Goal: Transaction & Acquisition: Purchase product/service

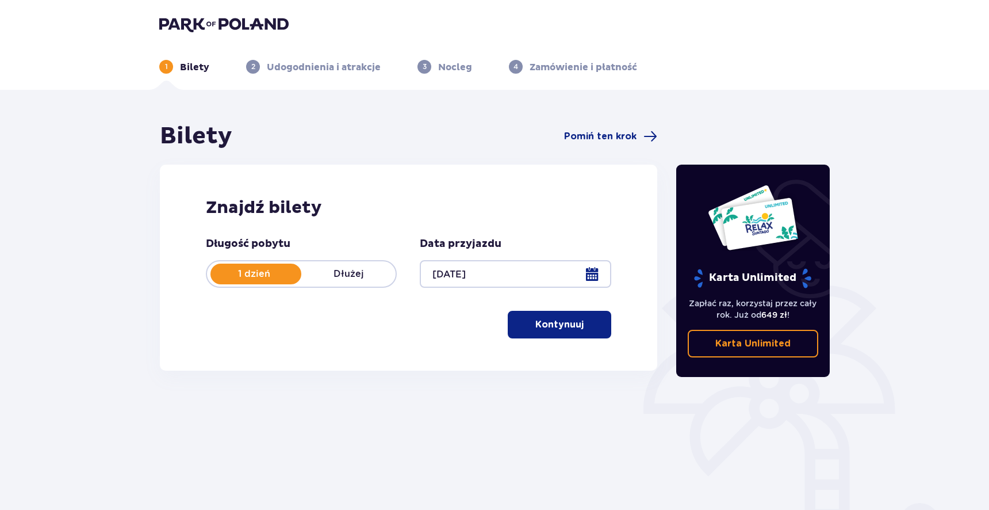
click at [561, 333] on button "Kontynuuj" at bounding box center [560, 325] width 104 height 28
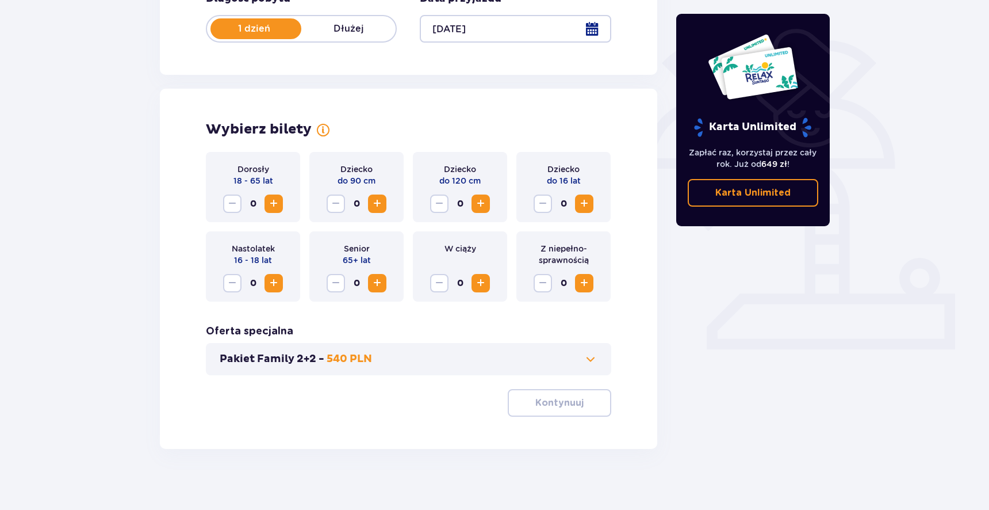
scroll to position [253, 0]
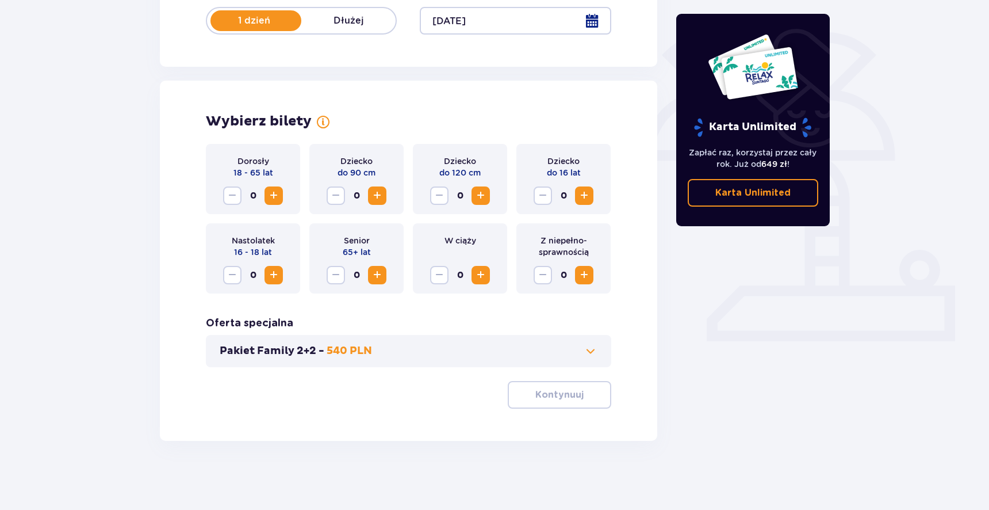
click at [271, 198] on span "Zwiększ" at bounding box center [274, 196] width 14 height 14
click at [565, 394] on p "Kontynuuj" at bounding box center [559, 394] width 48 height 13
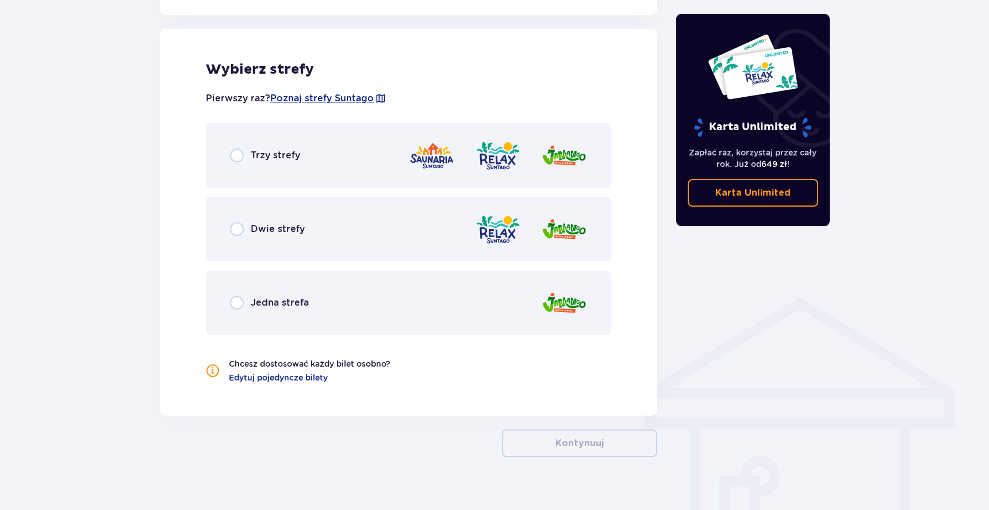
scroll to position [638, 0]
click at [239, 301] on input "radio" at bounding box center [237, 301] width 14 height 14
radio input "true"
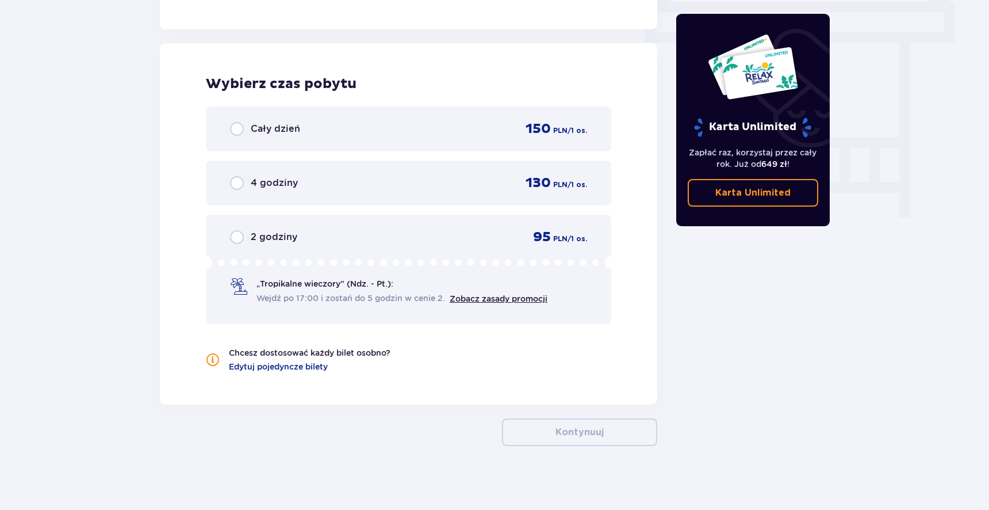
scroll to position [1028, 0]
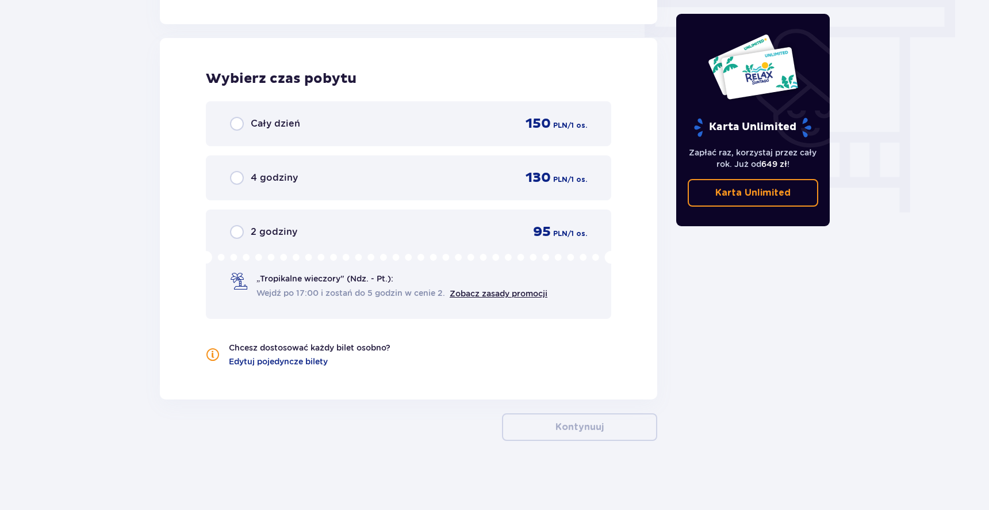
click at [238, 124] on input "radio" at bounding box center [237, 124] width 14 height 14
radio input "true"
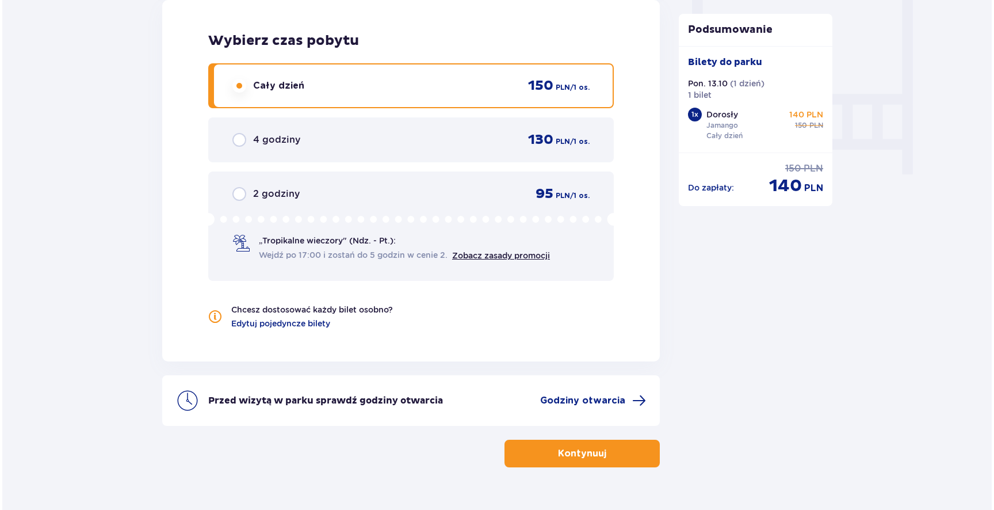
scroll to position [1093, 0]
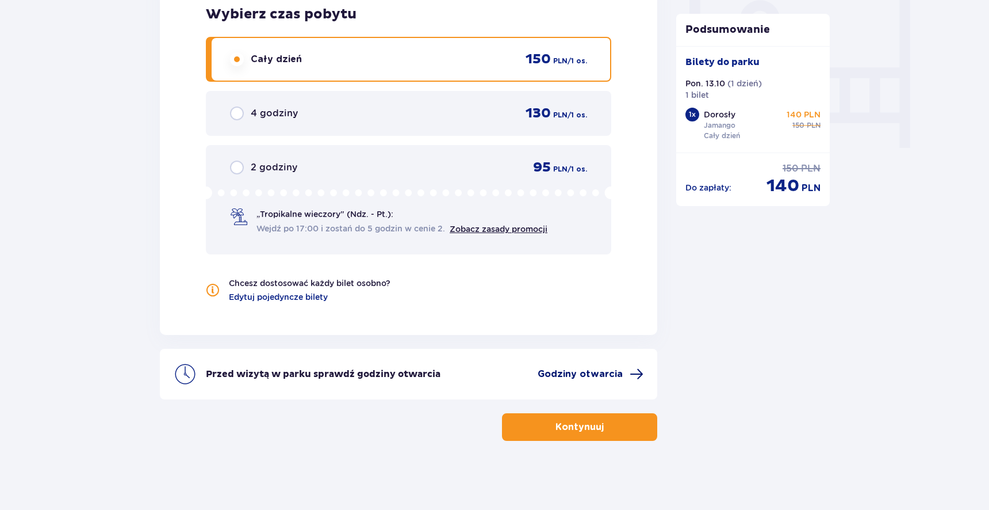
click at [560, 374] on span "Godziny otwarcia" at bounding box center [580, 373] width 85 height 13
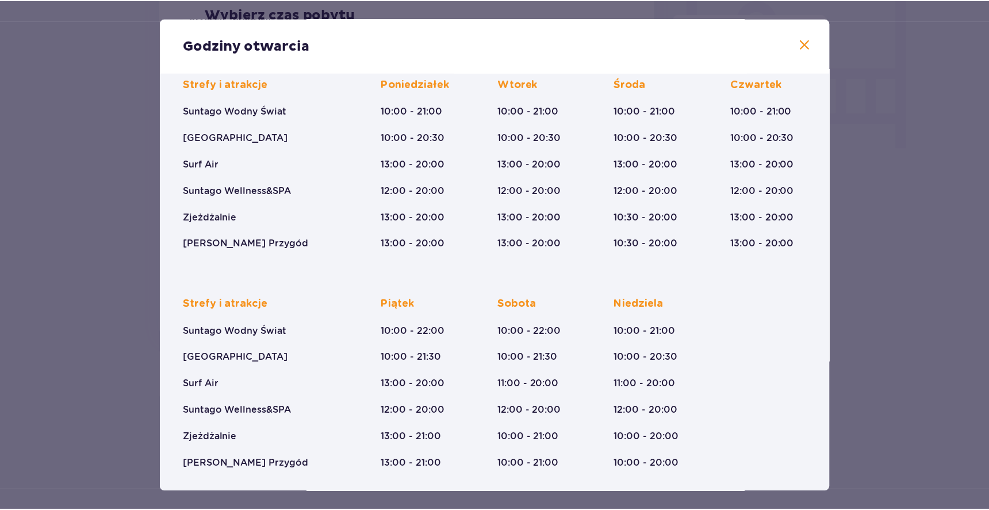
scroll to position [99, 0]
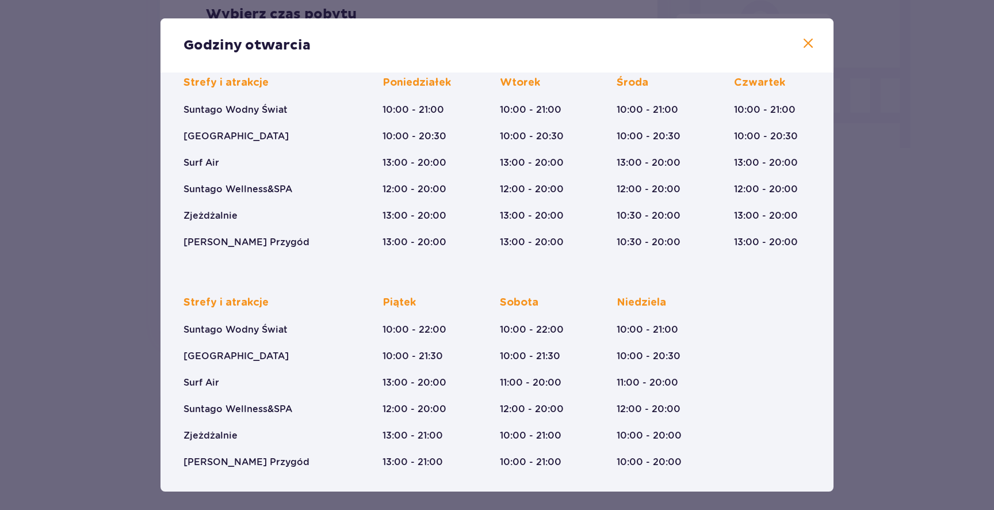
click at [434, 133] on p "10:00 - 20:30" at bounding box center [414, 136] width 64 height 13
click at [810, 50] on span at bounding box center [808, 44] width 14 height 14
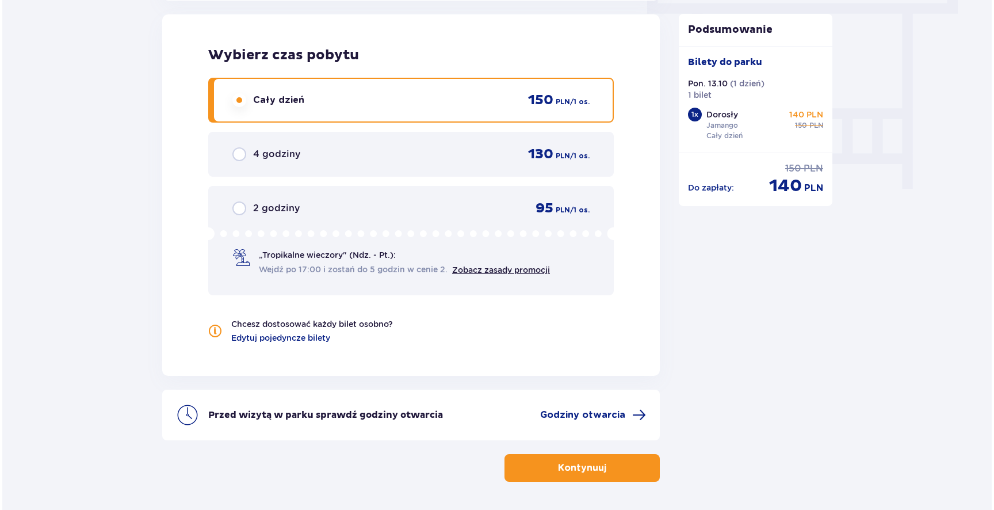
scroll to position [1056, 0]
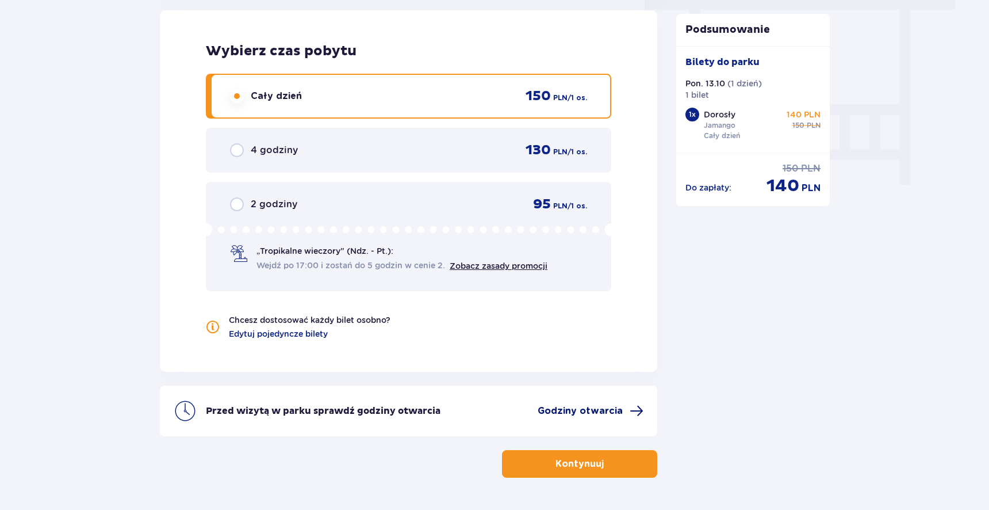
click at [600, 412] on span "Godziny otwarcia" at bounding box center [580, 410] width 85 height 13
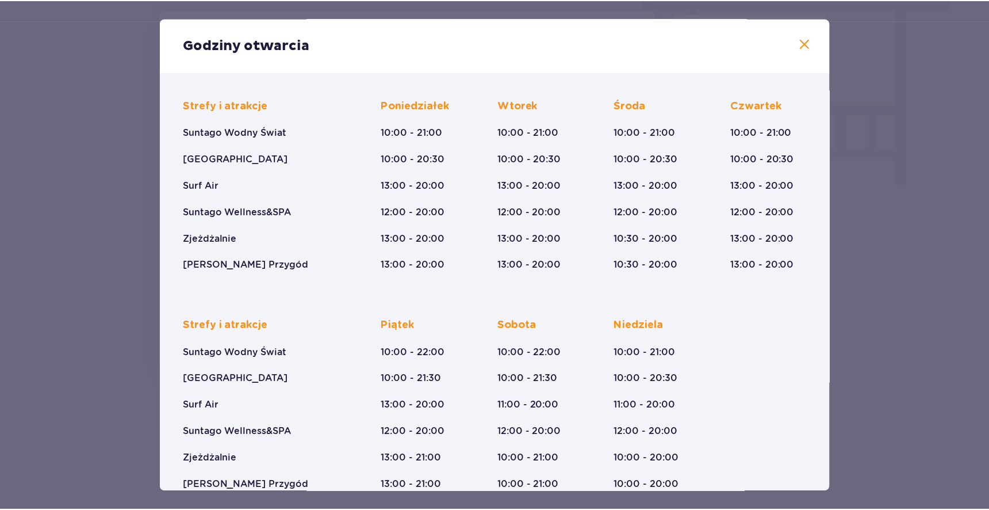
scroll to position [99, 0]
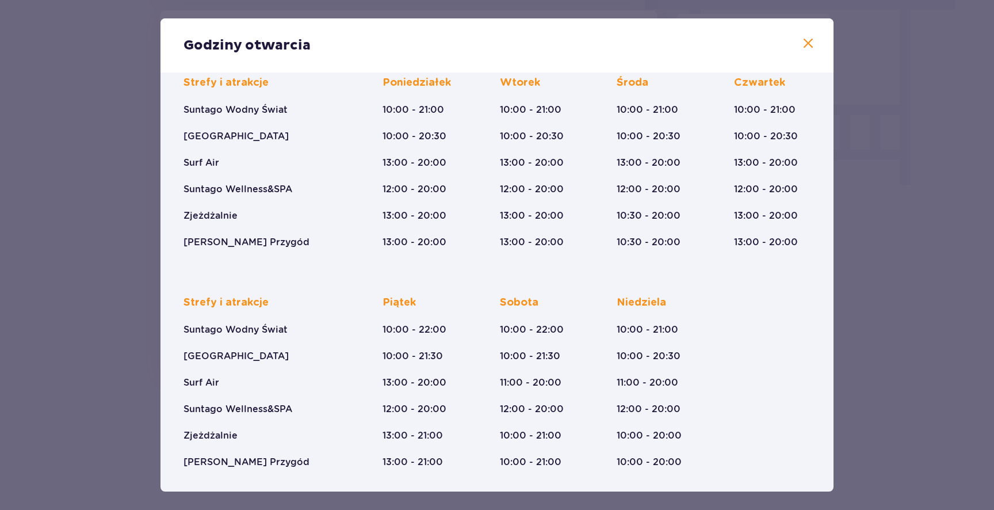
click at [809, 48] on span at bounding box center [808, 44] width 14 height 14
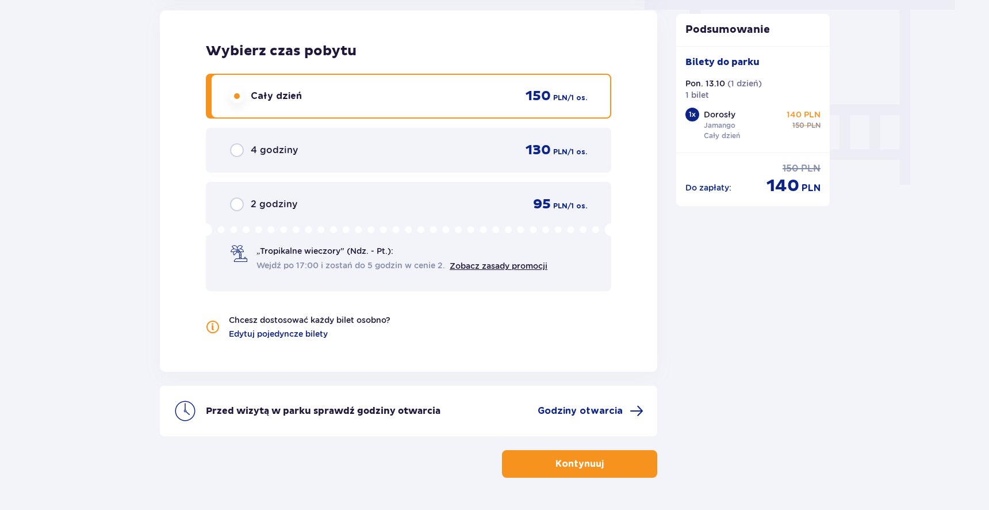
click at [581, 455] on button "Kontynuuj" at bounding box center [579, 464] width 155 height 28
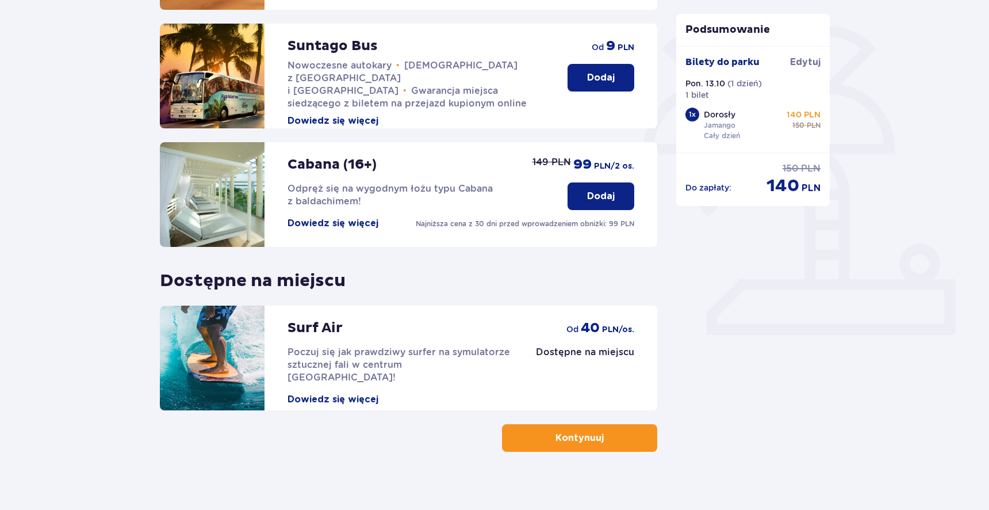
scroll to position [270, 0]
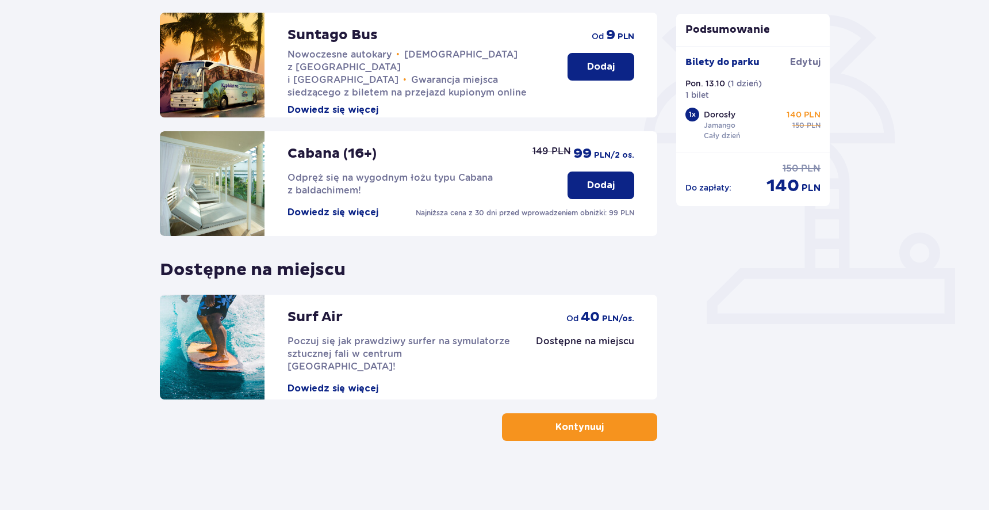
click at [714, 275] on div "Podsumowanie Dodano bilety do zamówienia Bilety do parku Edytuj Pon. 13.10 ( 1 …" at bounding box center [753, 146] width 173 height 589
click at [308, 382] on button "Dowiedz się więcej" at bounding box center [333, 388] width 91 height 13
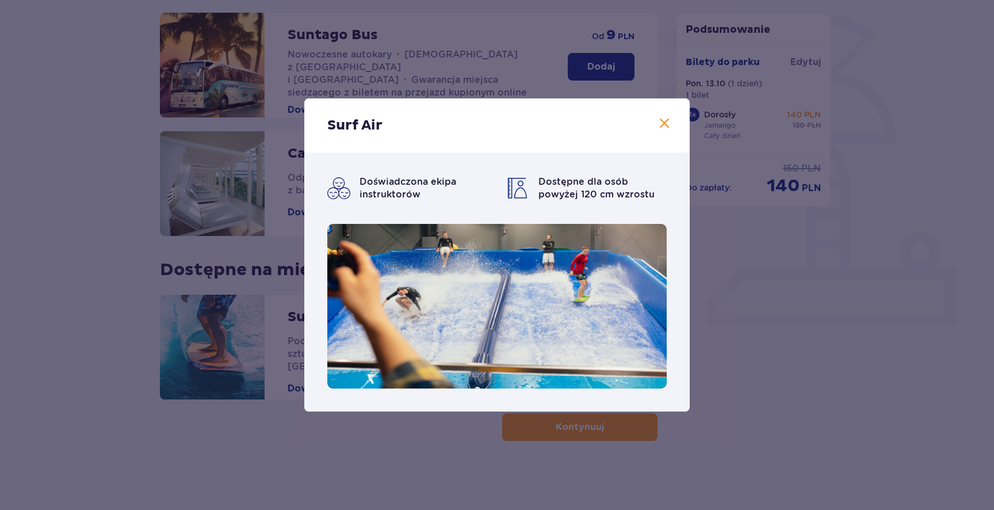
click at [665, 121] on span at bounding box center [664, 124] width 14 height 14
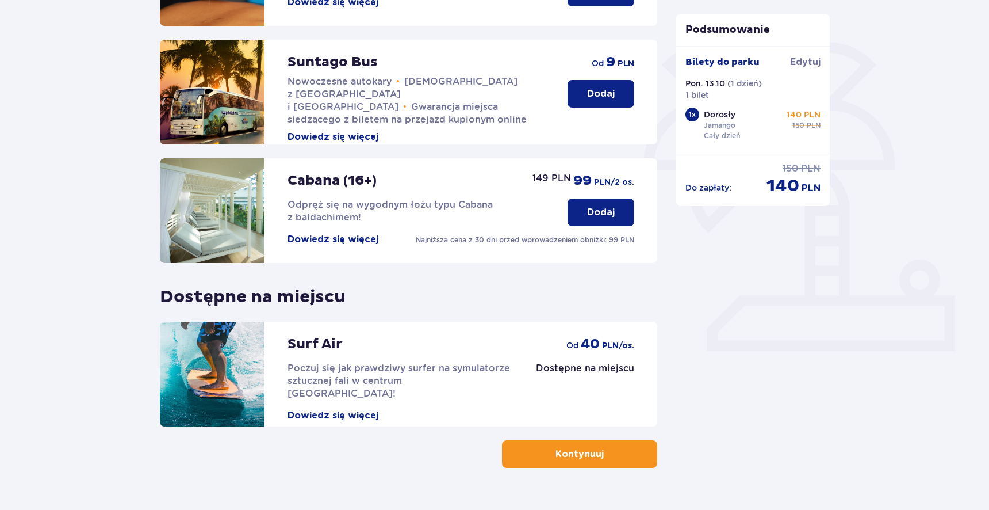
scroll to position [242, 0]
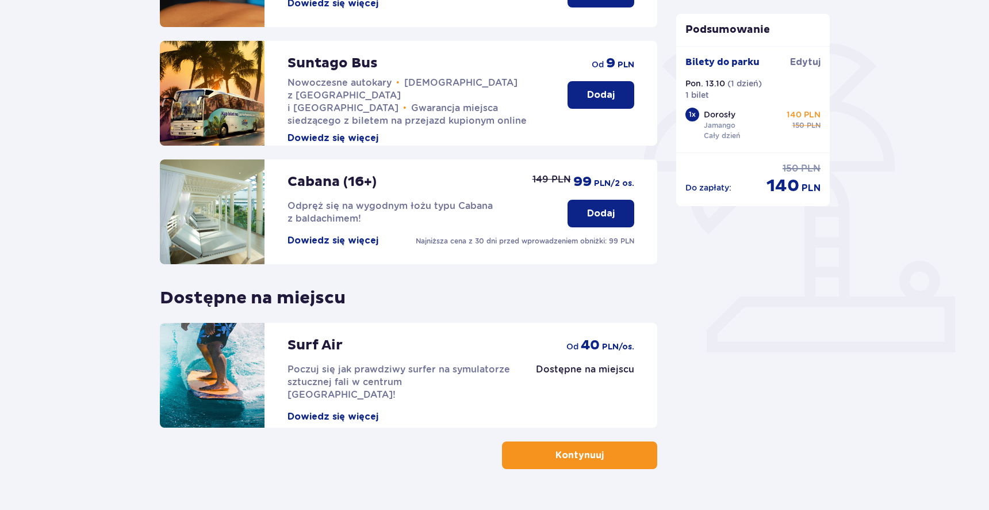
click at [343, 410] on button "Dowiedz się więcej" at bounding box center [333, 416] width 91 height 13
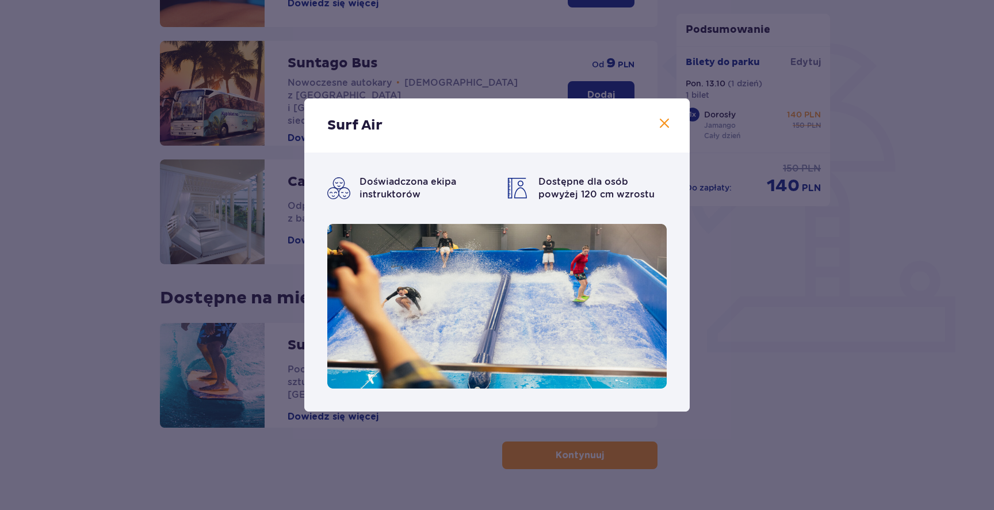
click at [614, 320] on img at bounding box center [496, 306] width 339 height 164
click at [669, 122] on span at bounding box center [664, 124] width 14 height 14
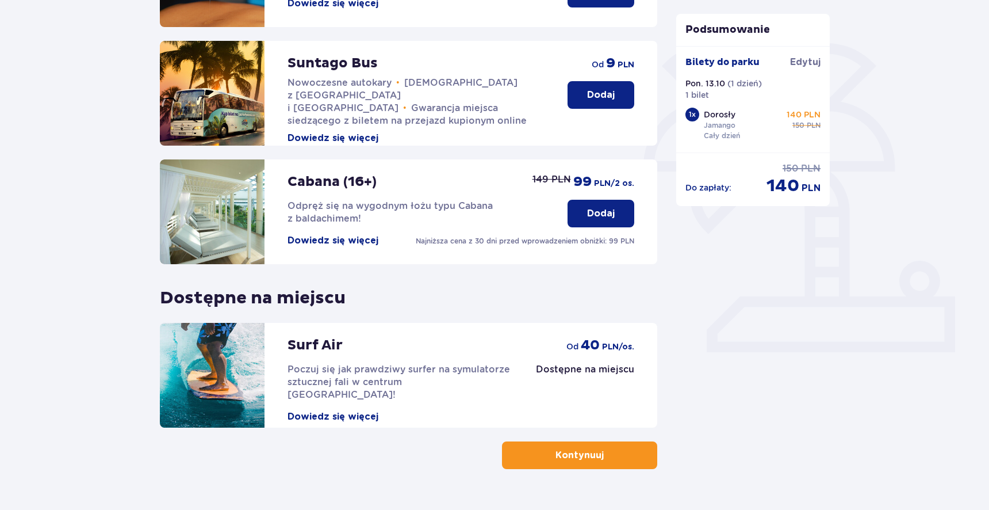
click at [591, 353] on span "40" at bounding box center [590, 344] width 19 height 17
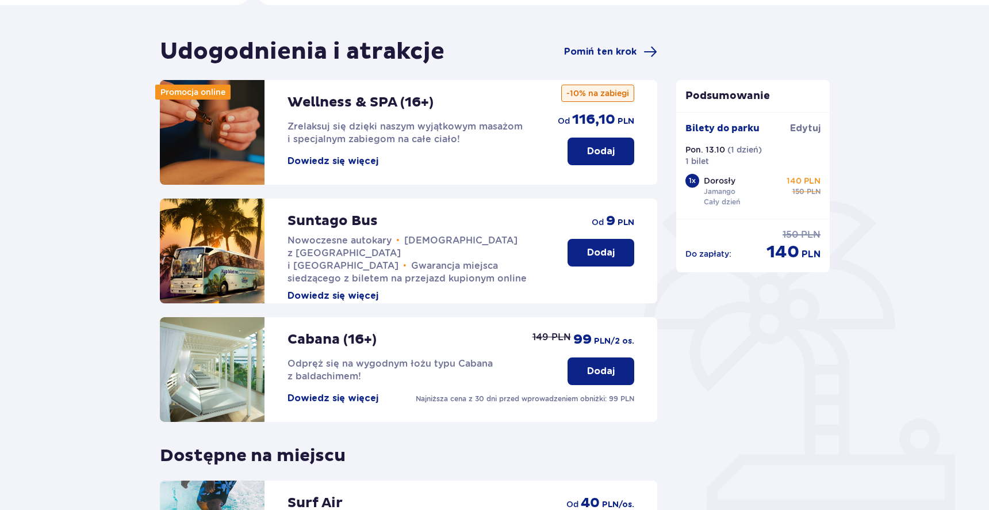
scroll to position [270, 0]
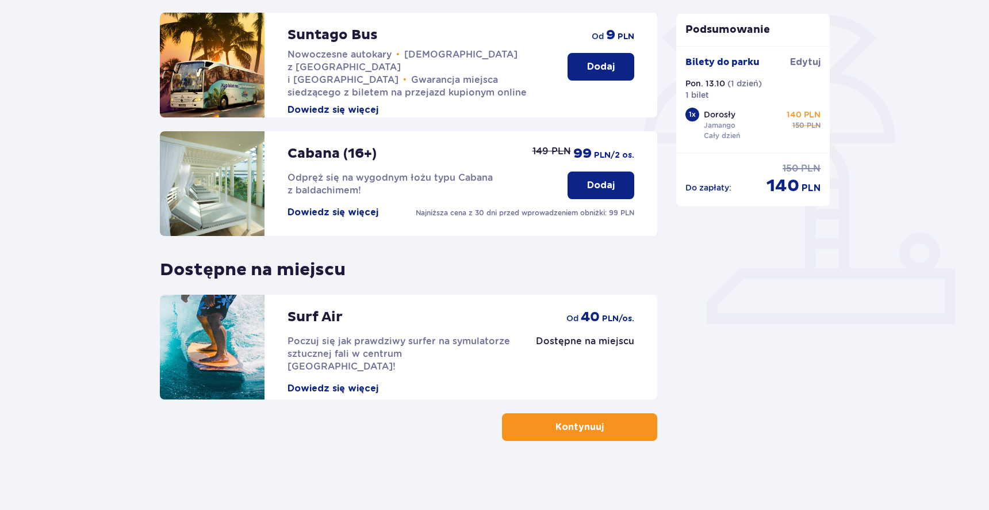
click at [569, 429] on p "Kontynuuj" at bounding box center [580, 426] width 48 height 13
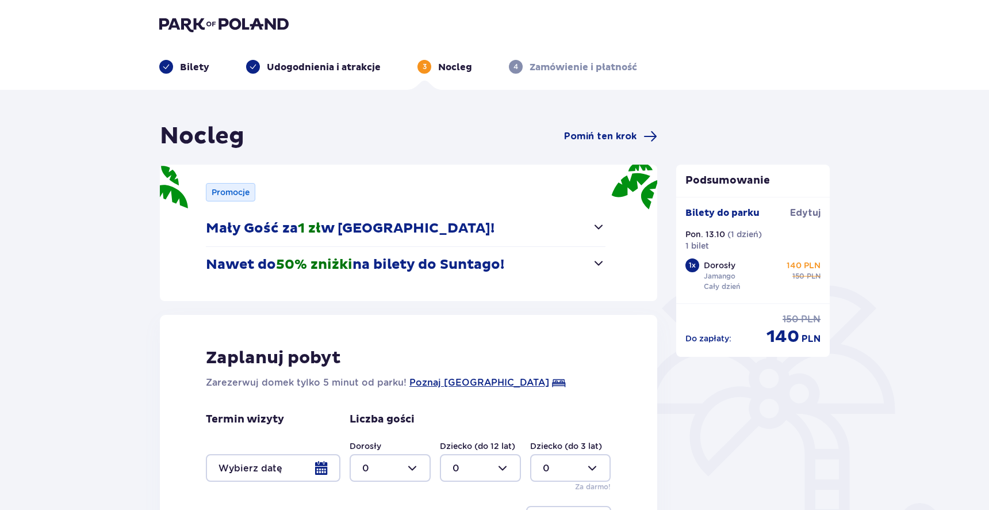
click at [598, 230] on span "button" at bounding box center [599, 227] width 14 height 14
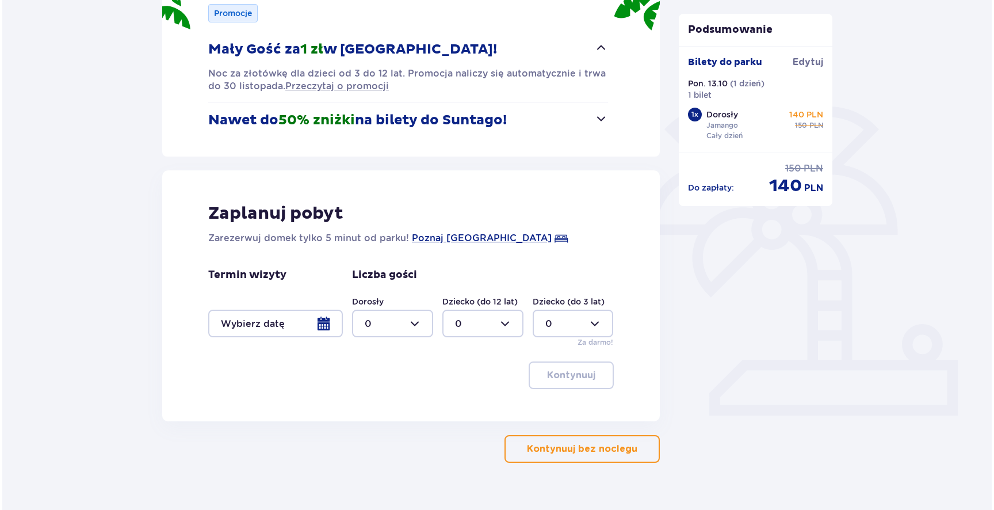
scroll to position [162, 0]
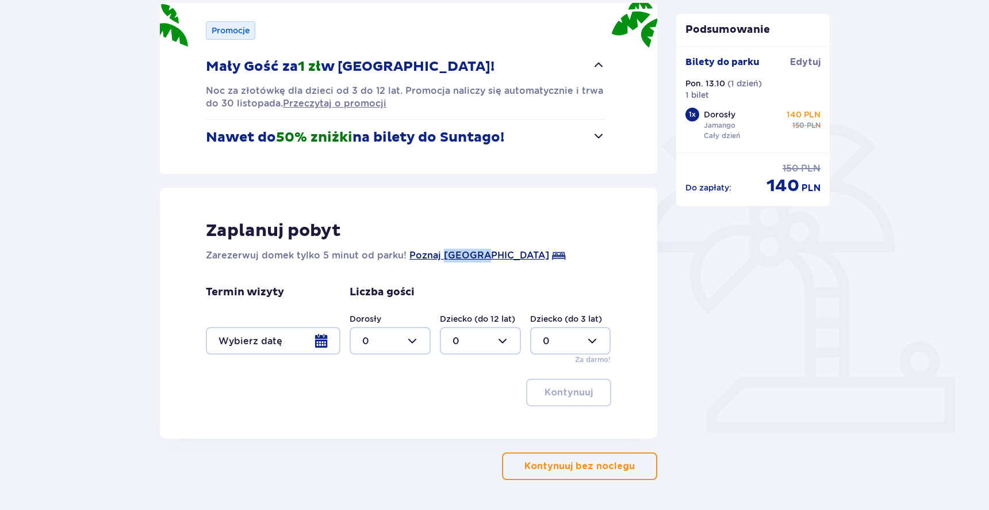
click at [435, 256] on span "Poznaj Suntago Village" at bounding box center [479, 255] width 140 height 14
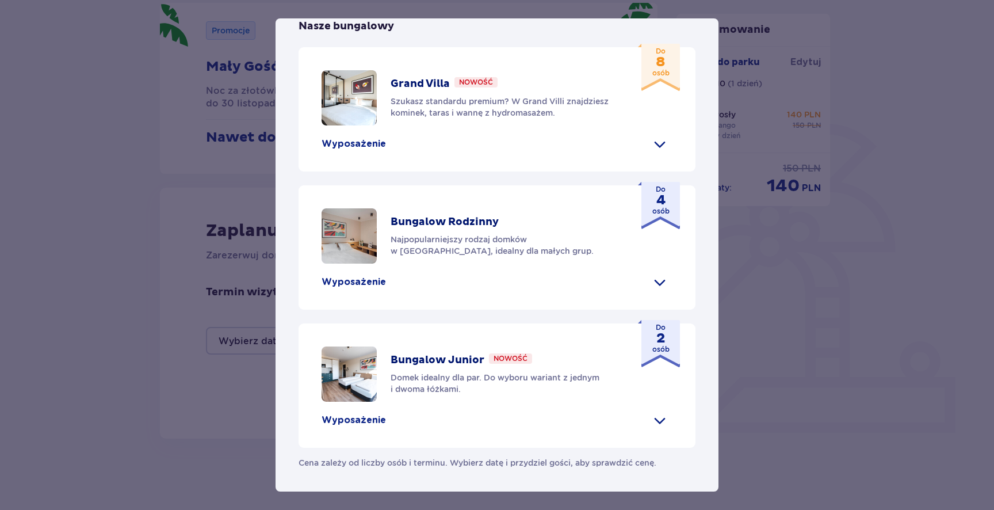
scroll to position [492, 0]
click at [651, 415] on span at bounding box center [659, 420] width 18 height 18
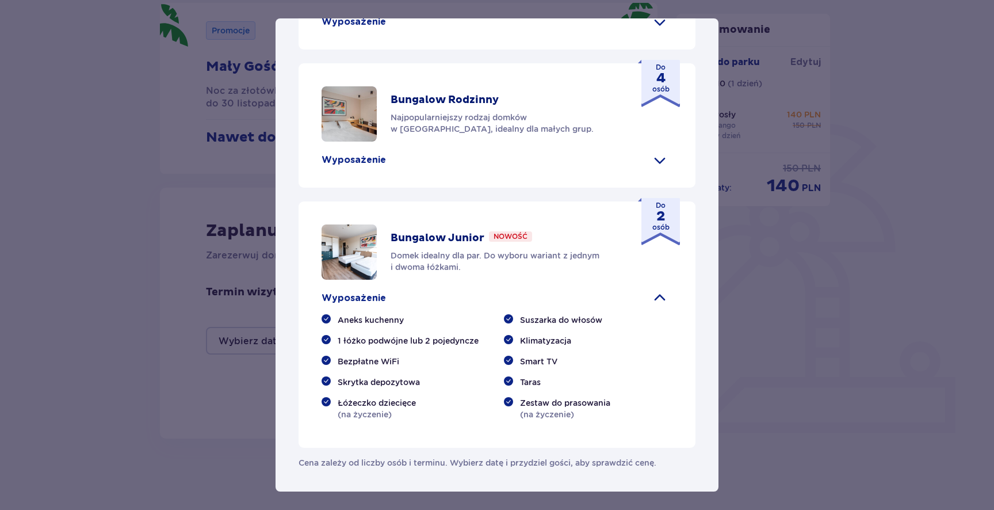
scroll to position [614, 0]
click at [662, 289] on span at bounding box center [659, 298] width 18 height 18
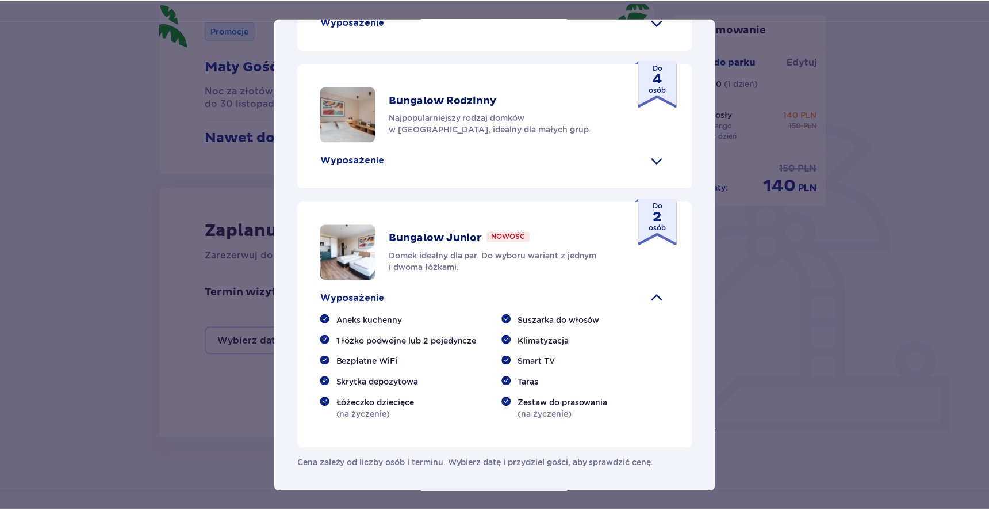
scroll to position [492, 0]
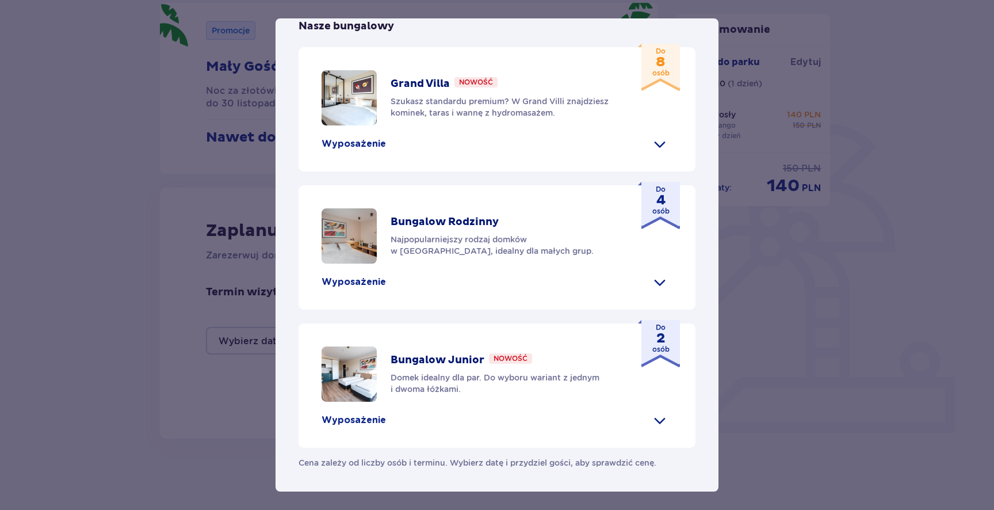
click at [819, 308] on div "Suntago Village Suntago Village to idealne miejsce dla fanów dobrej zabawy i tr…" at bounding box center [497, 255] width 994 height 510
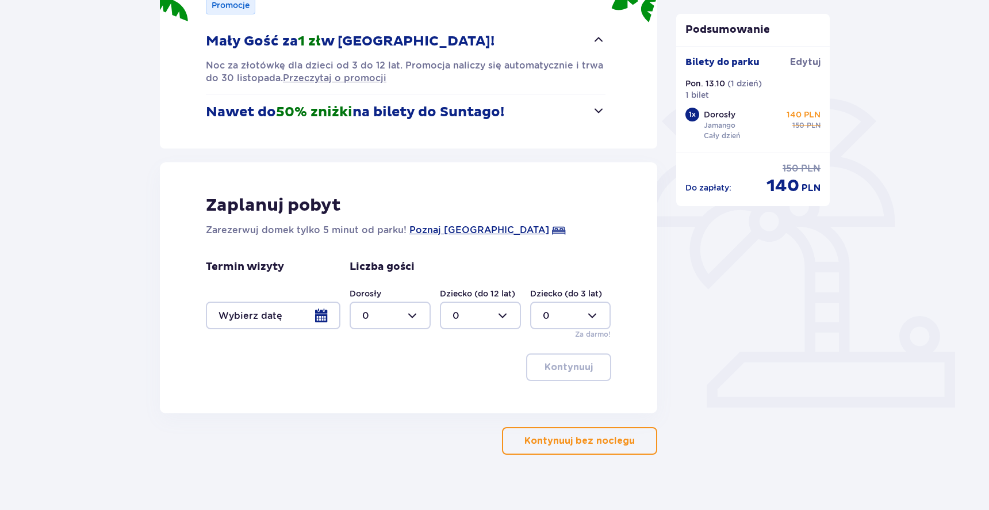
scroll to position [187, 0]
click at [257, 313] on div at bounding box center [273, 315] width 135 height 28
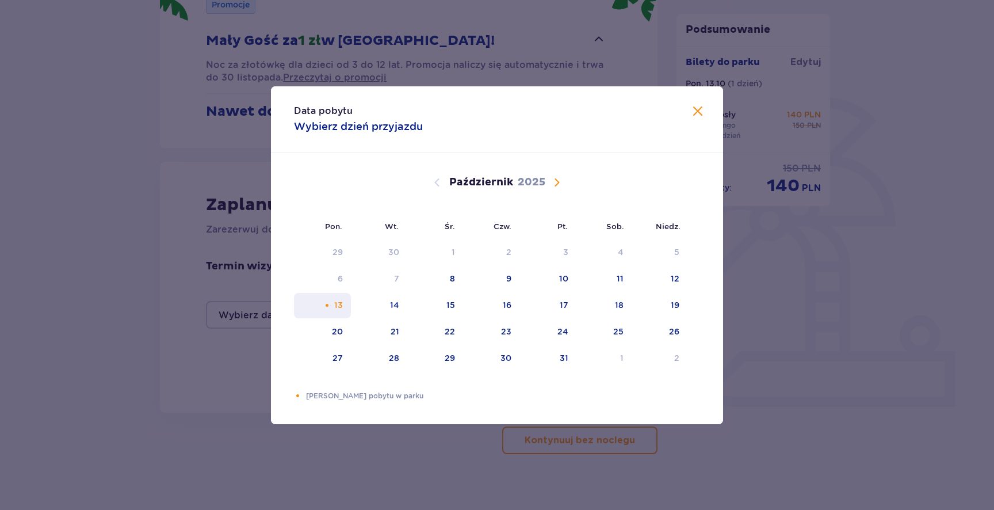
click at [347, 299] on div "13" at bounding box center [322, 305] width 57 height 25
click at [707, 100] on div "Data pobytu Wybierz dzień przyjazdu" at bounding box center [497, 119] width 452 height 66
click at [696, 111] on span "Zamknij" at bounding box center [698, 112] width 14 height 14
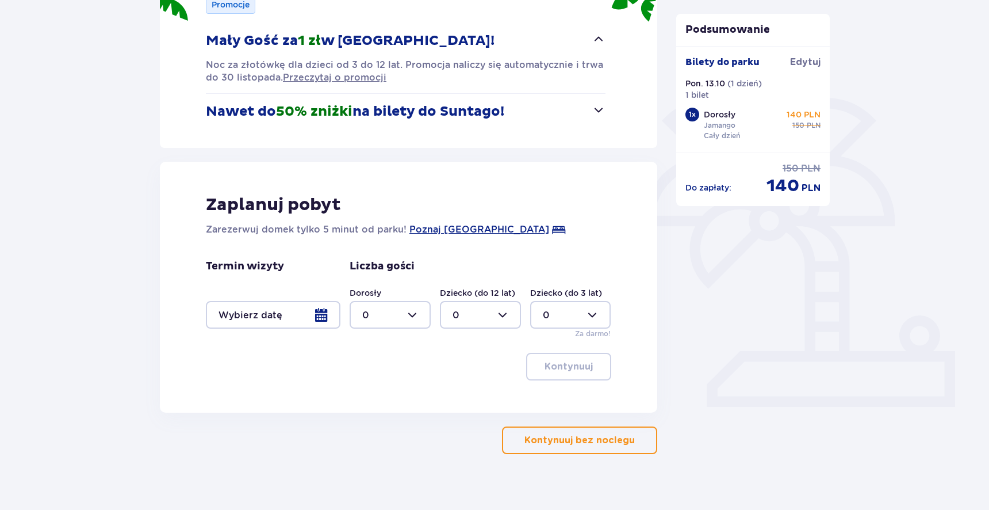
click at [381, 326] on div at bounding box center [390, 315] width 81 height 28
click at [370, 372] on div "1" at bounding box center [390, 373] width 56 height 13
type input "1"
click at [489, 311] on div at bounding box center [480, 315] width 81 height 28
click at [472, 372] on div "1" at bounding box center [481, 373] width 56 height 13
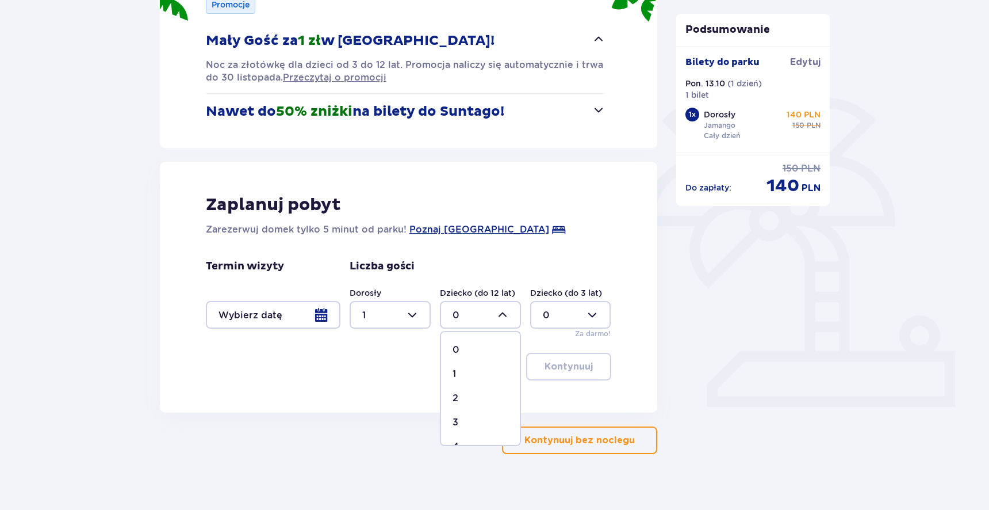
type input "1"
click at [261, 304] on div at bounding box center [273, 315] width 135 height 28
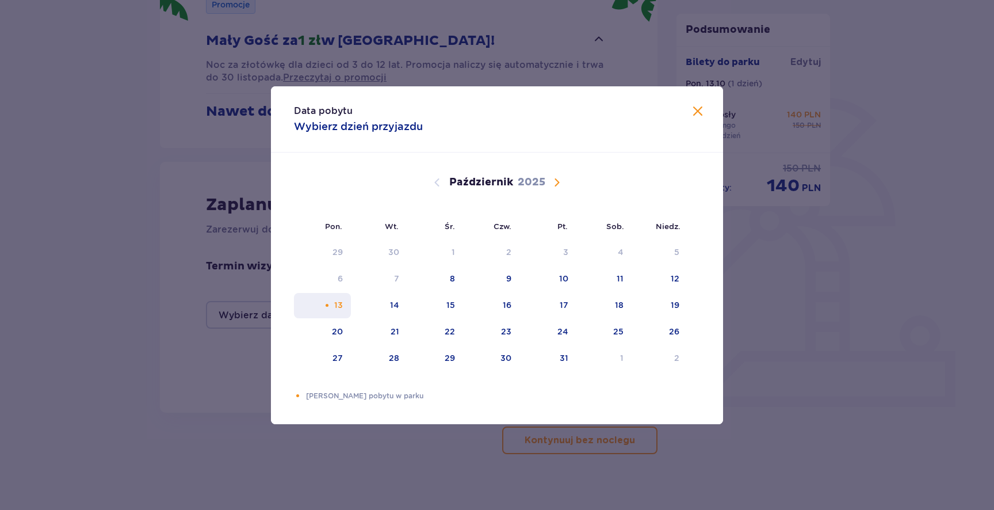
click at [343, 297] on div "13" at bounding box center [322, 305] width 57 height 25
click at [330, 301] on div "Pomarańczowa kropka" at bounding box center [326, 304] width 7 height 7
click at [366, 303] on div "14" at bounding box center [379, 305] width 57 height 25
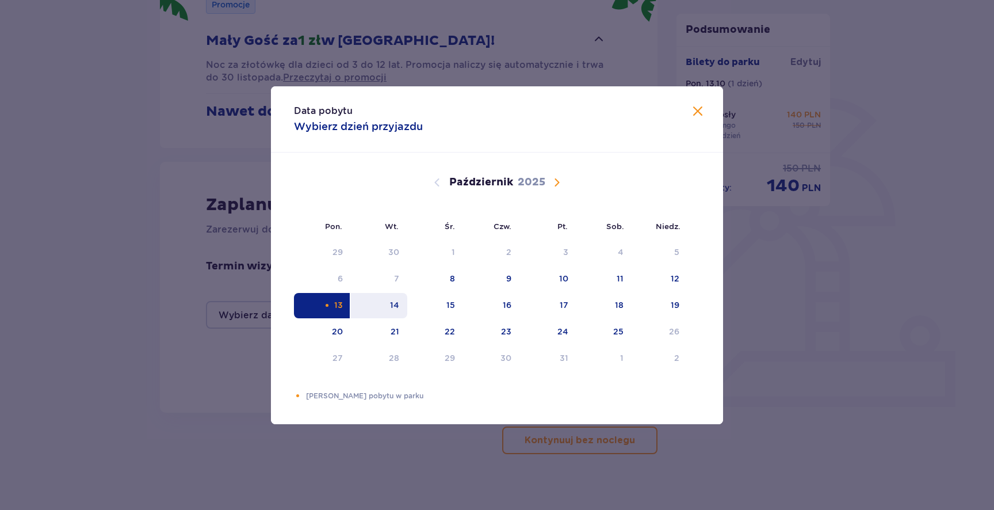
type input "13.10.25 - 14.10.25"
type input "0"
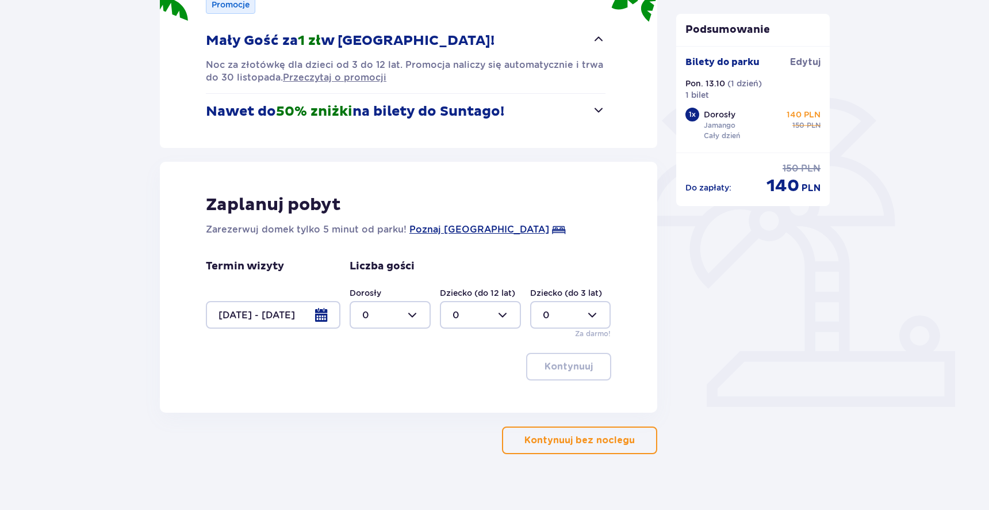
click at [385, 316] on div at bounding box center [390, 315] width 81 height 28
click at [377, 374] on div "1" at bounding box center [390, 373] width 56 height 13
type input "1"
click at [473, 310] on div at bounding box center [480, 315] width 81 height 28
click at [460, 370] on div "1" at bounding box center [481, 373] width 56 height 13
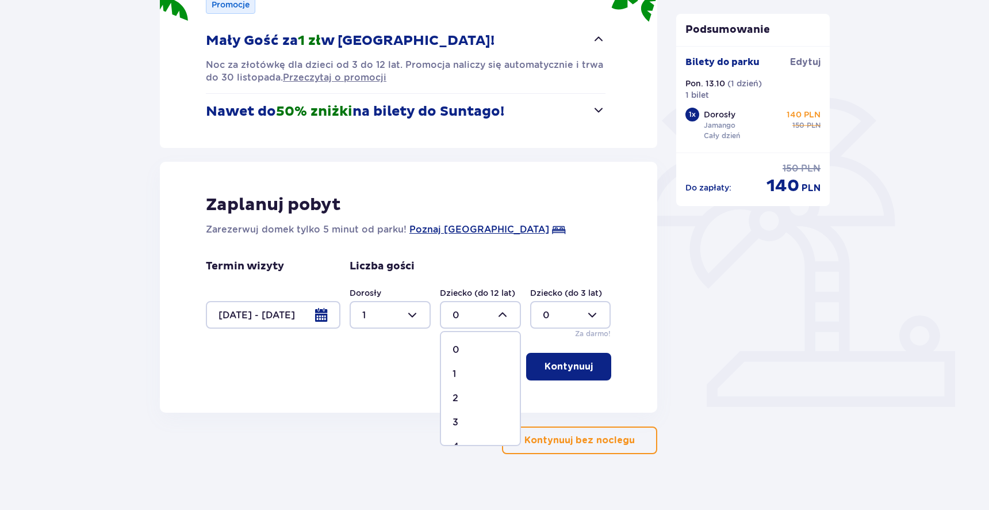
type input "1"
click at [548, 358] on button "Kontynuuj" at bounding box center [568, 367] width 85 height 28
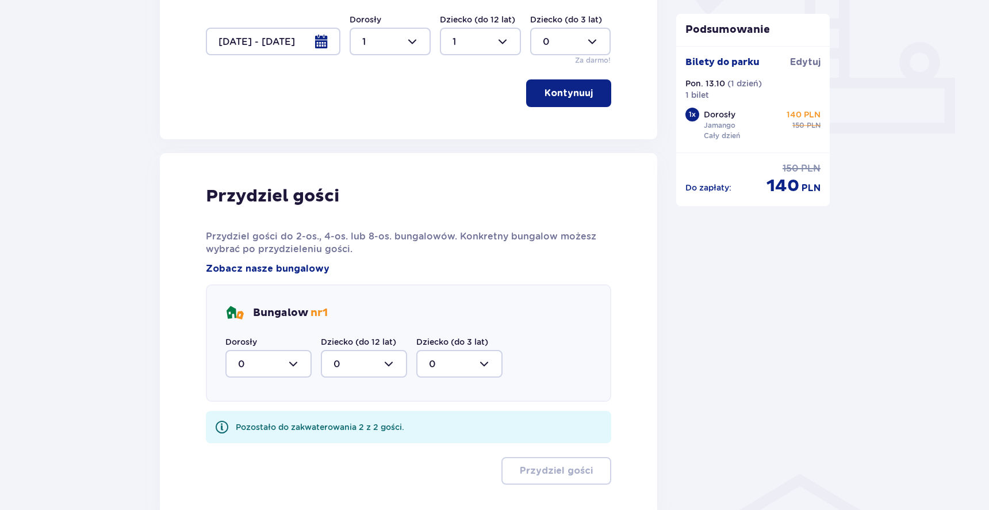
scroll to position [462, 0]
click at [271, 361] on div at bounding box center [268, 363] width 86 height 28
click at [255, 424] on div "1" at bounding box center [268, 421] width 61 height 13
type input "1"
click at [349, 351] on div at bounding box center [364, 363] width 86 height 28
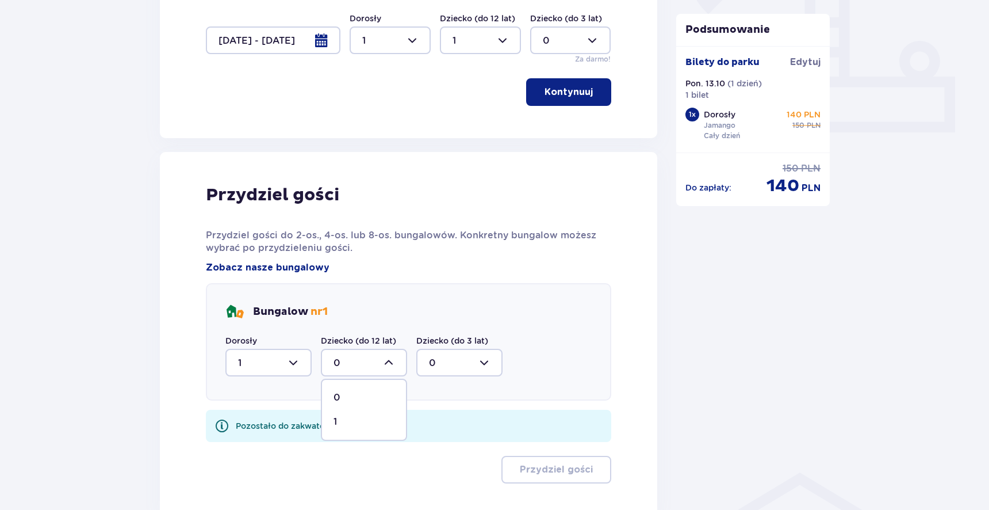
click at [337, 417] on div "1" at bounding box center [364, 421] width 61 height 13
type input "1"
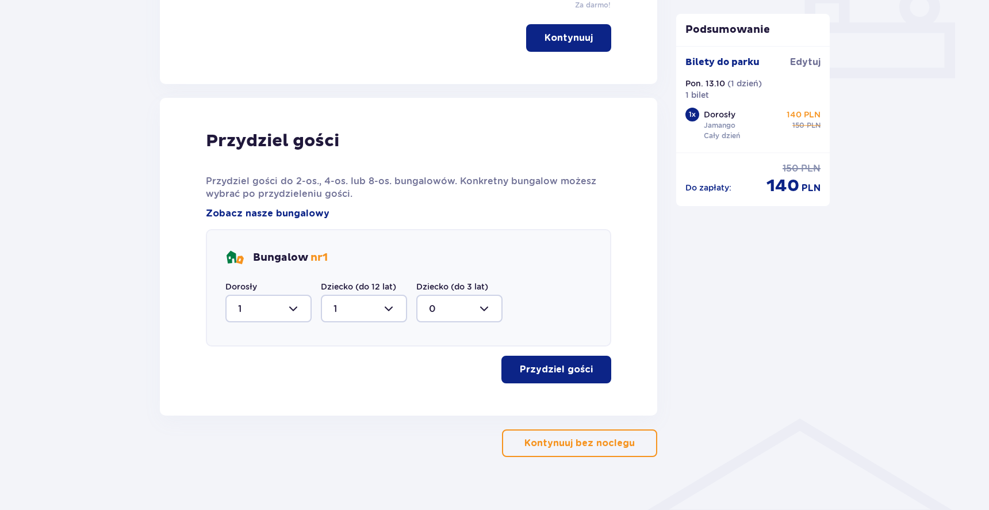
scroll to position [522, 0]
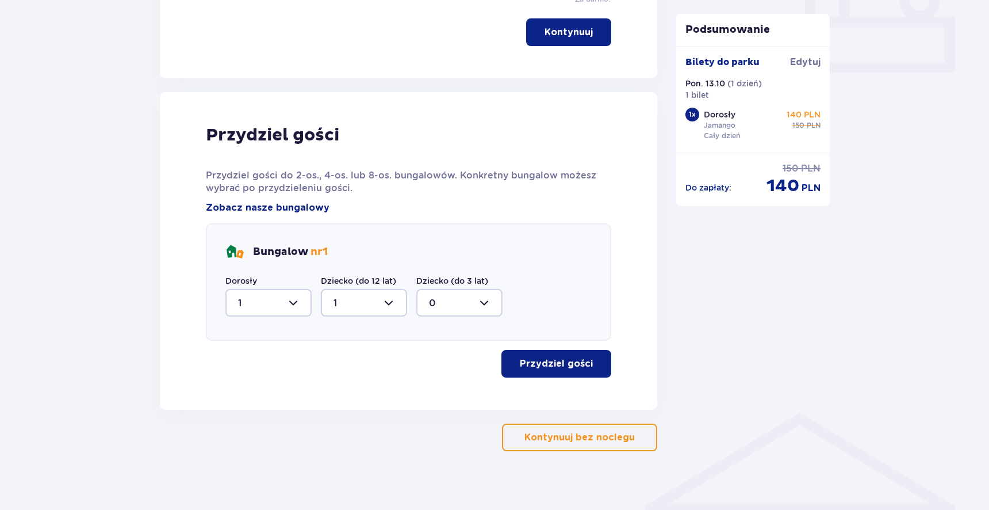
click at [523, 358] on p "Przydziel gości" at bounding box center [556, 363] width 73 height 13
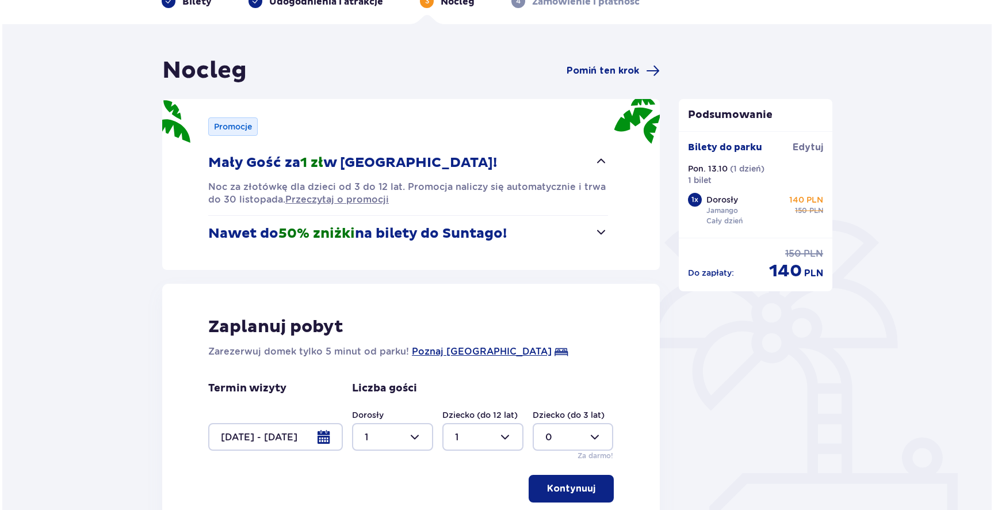
scroll to position [44, 0]
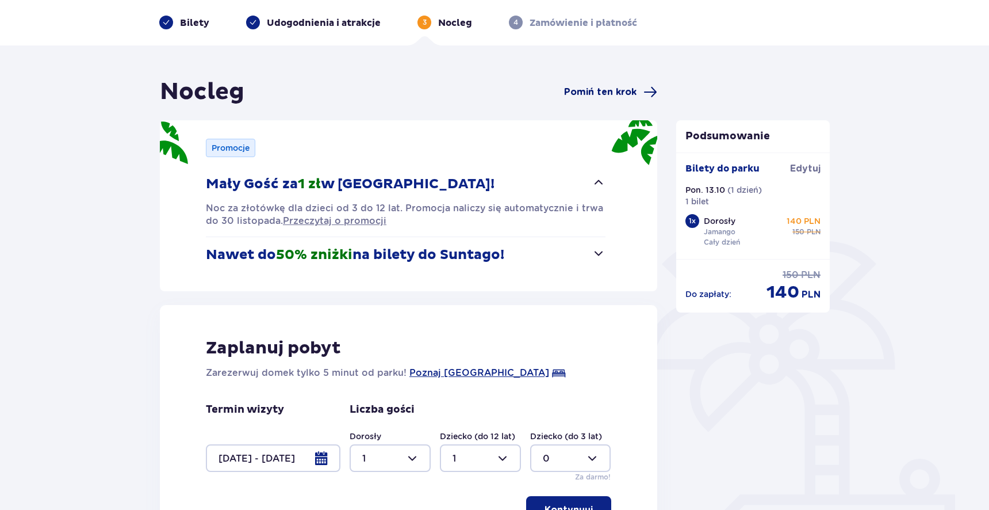
click at [613, 90] on span "Pomiń ten krok" at bounding box center [600, 92] width 72 height 13
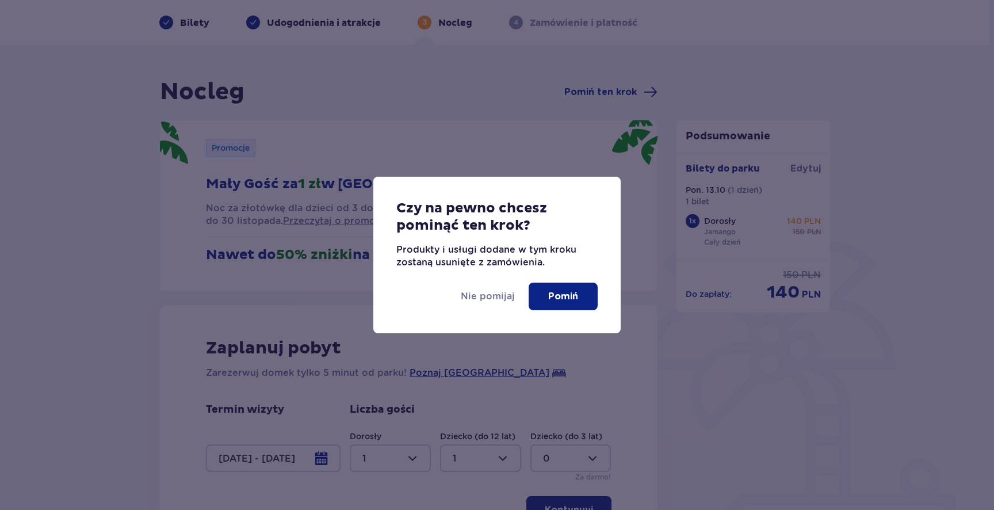
click at [560, 296] on p "Pomiń" at bounding box center [563, 296] width 30 height 13
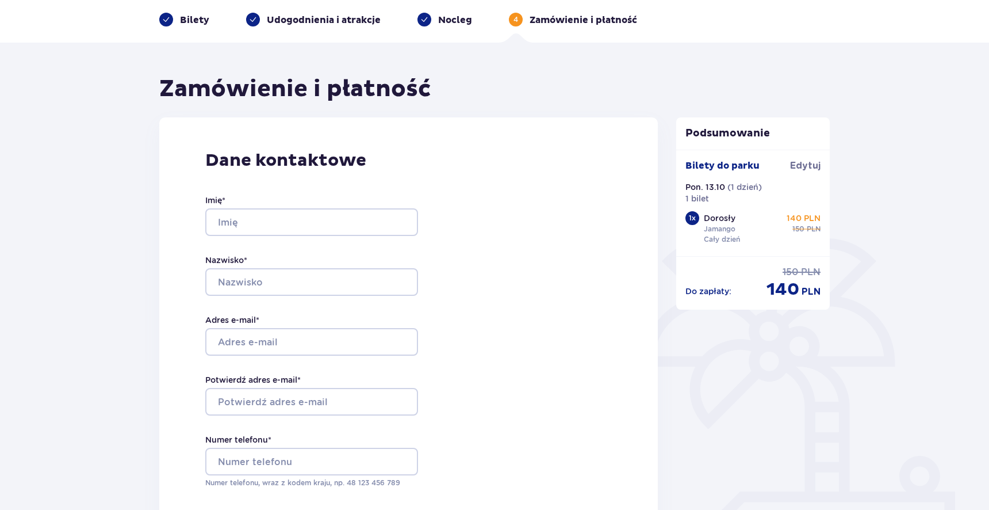
scroll to position [51, 0]
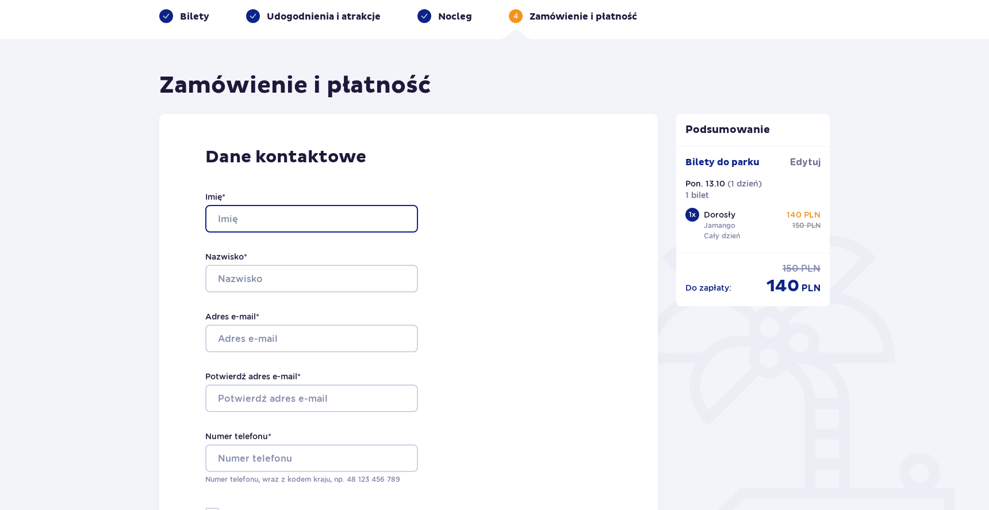
click at [265, 208] on input "Imię *" at bounding box center [311, 219] width 213 height 28
type input "Marcin"
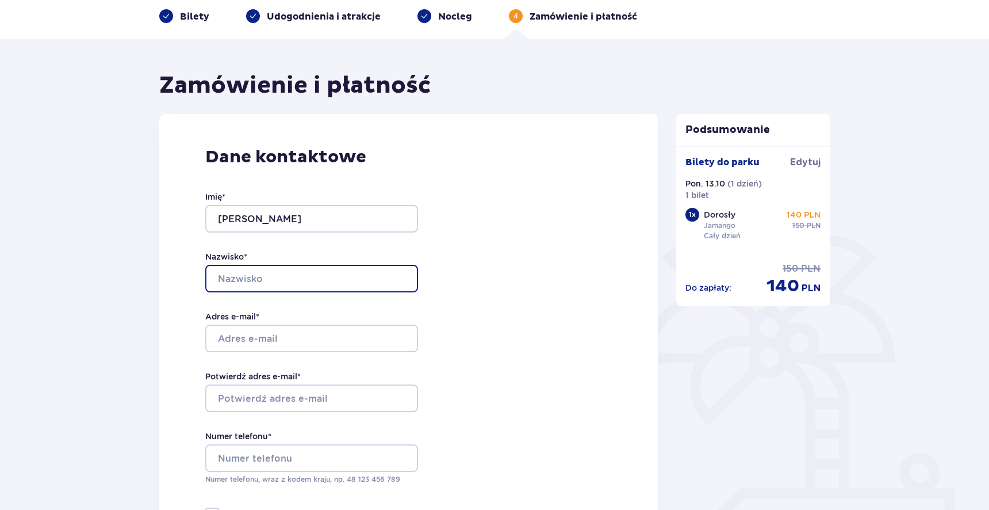
type input "Kaliniak"
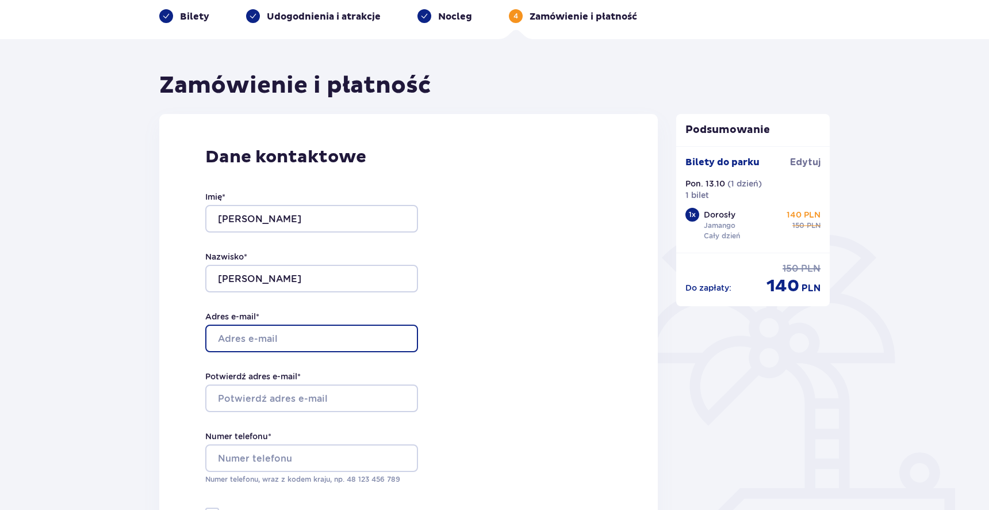
type input "marcin.kaliniak@gmail.com"
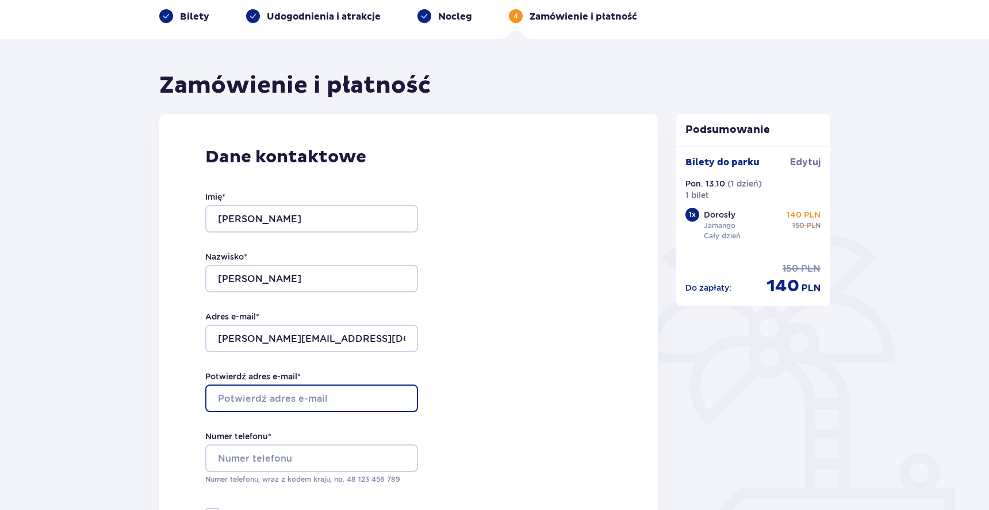
type input "marcin.kaliniak@gmail.com"
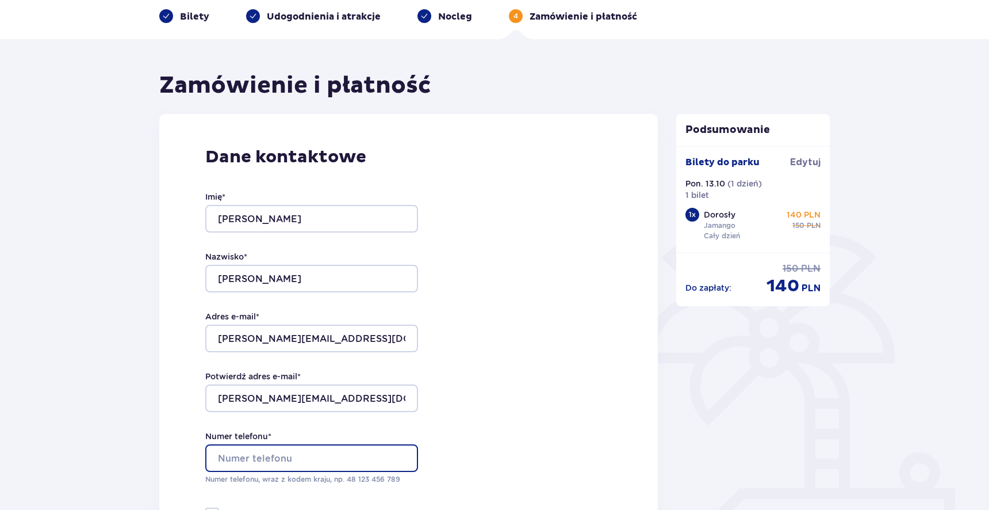
type input "665977660"
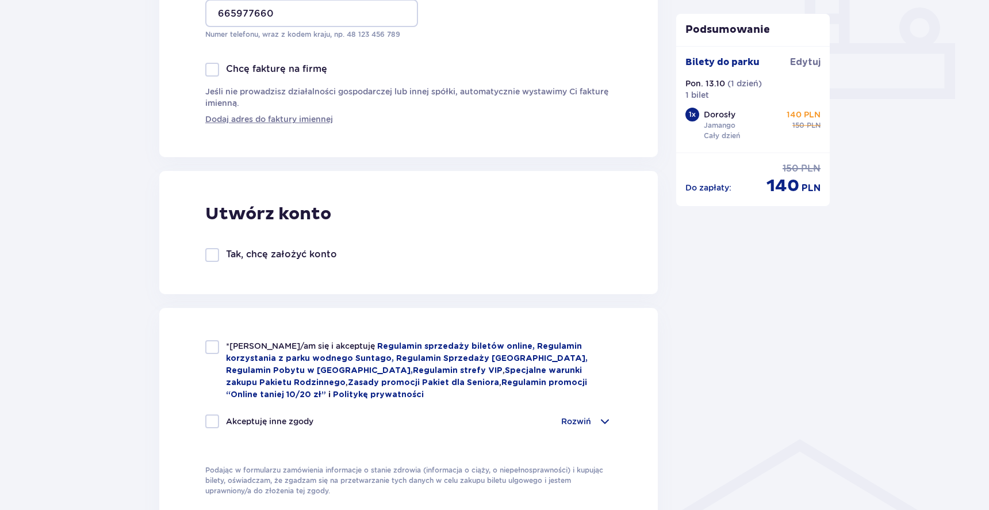
scroll to position [520, 0]
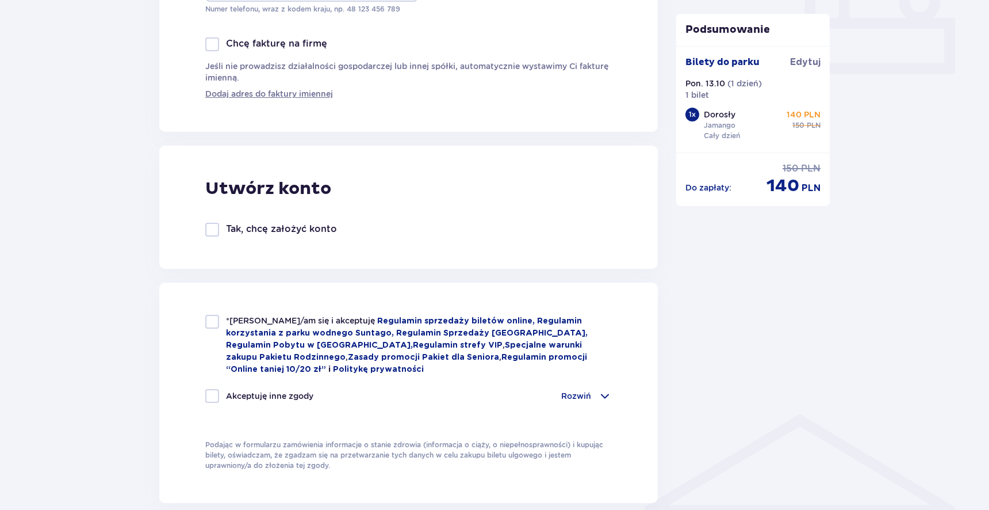
click at [213, 321] on div at bounding box center [212, 322] width 14 height 14
checkbox input "true"
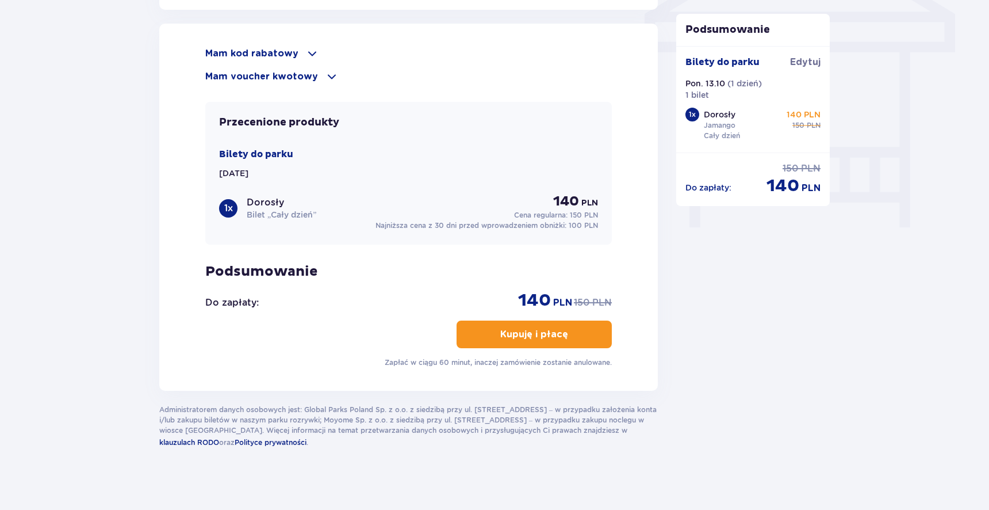
scroll to position [1018, 0]
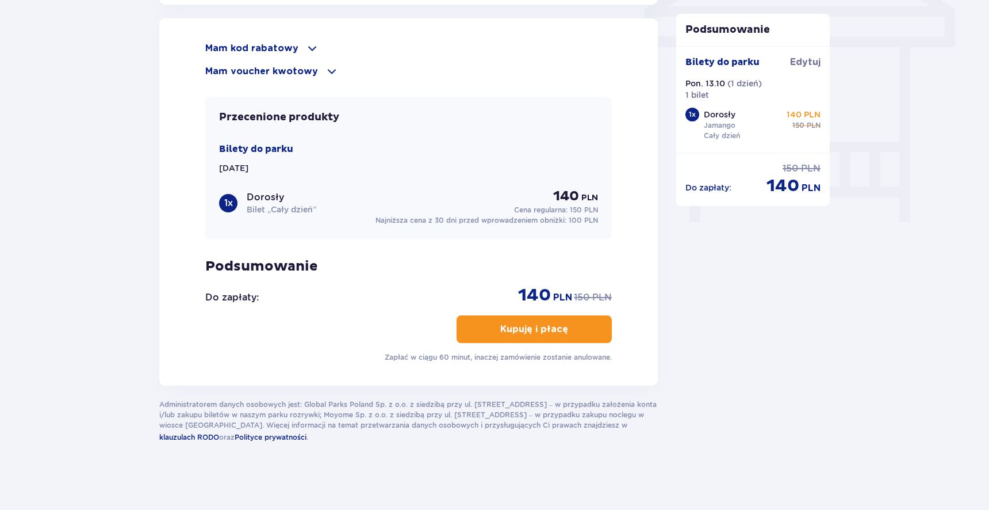
click at [517, 330] on p "Kupuję i płacę" at bounding box center [534, 329] width 68 height 13
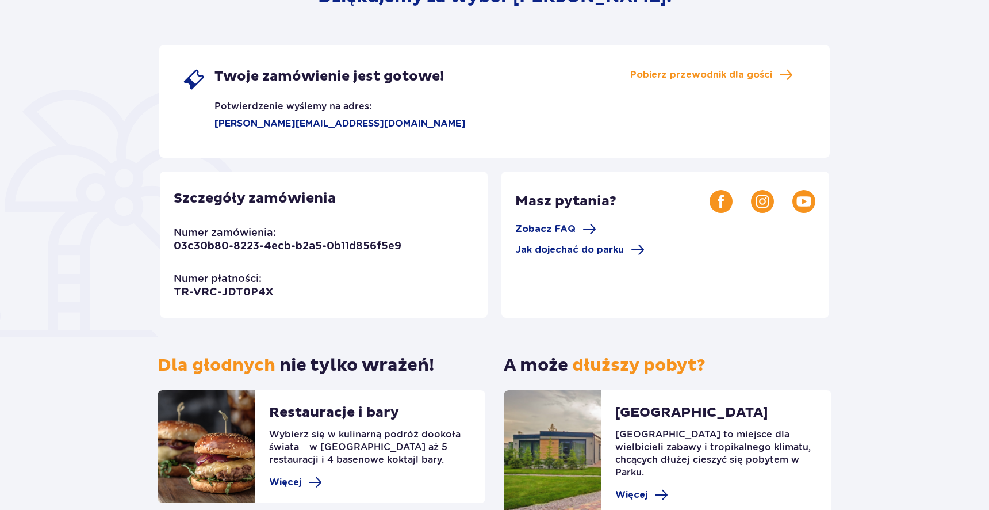
scroll to position [235, 0]
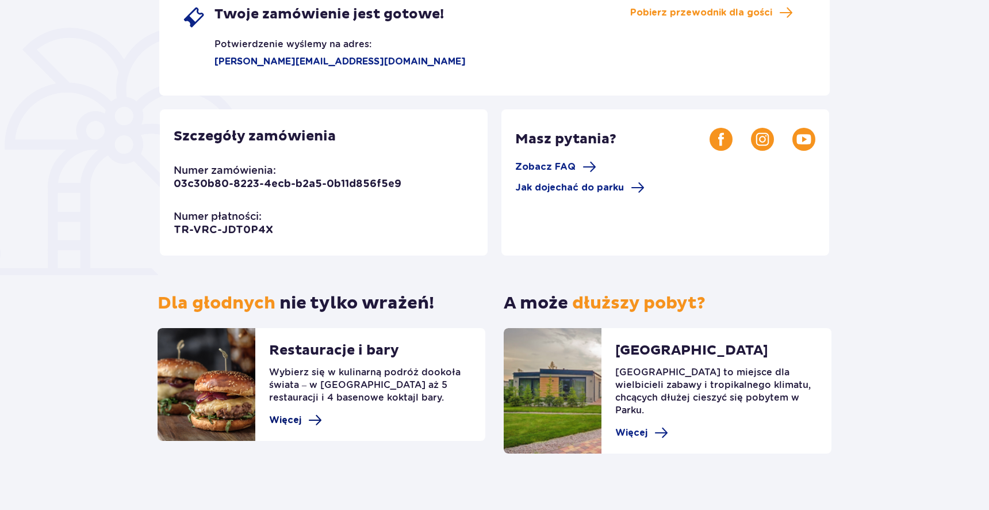
click at [287, 424] on span "Więcej" at bounding box center [285, 419] width 32 height 13
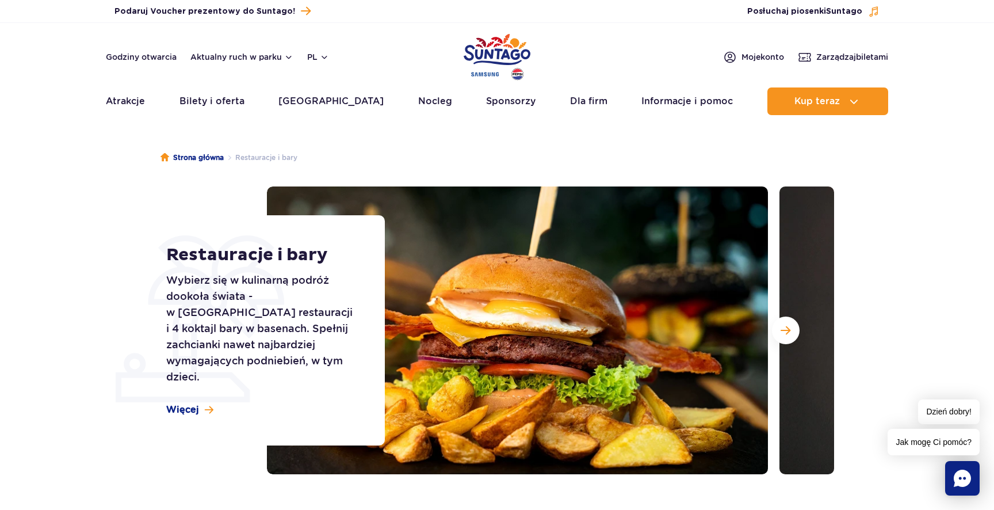
click at [56, 232] on section "Restauracje i bary Wybierz się w kulinarną podróż dookoła świata - w parku czek…" at bounding box center [497, 330] width 994 height 288
click at [185, 403] on span "Więcej" at bounding box center [182, 409] width 33 height 13
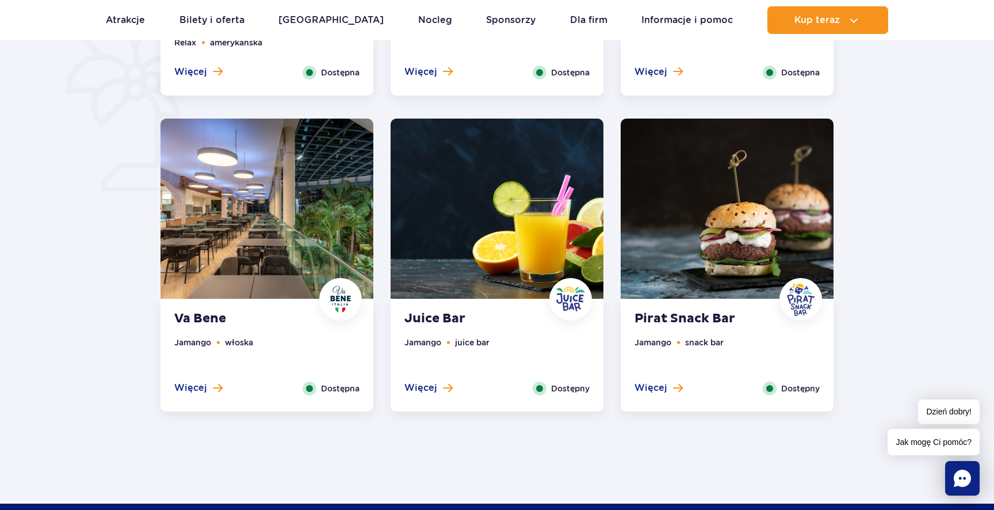
scroll to position [856, 0]
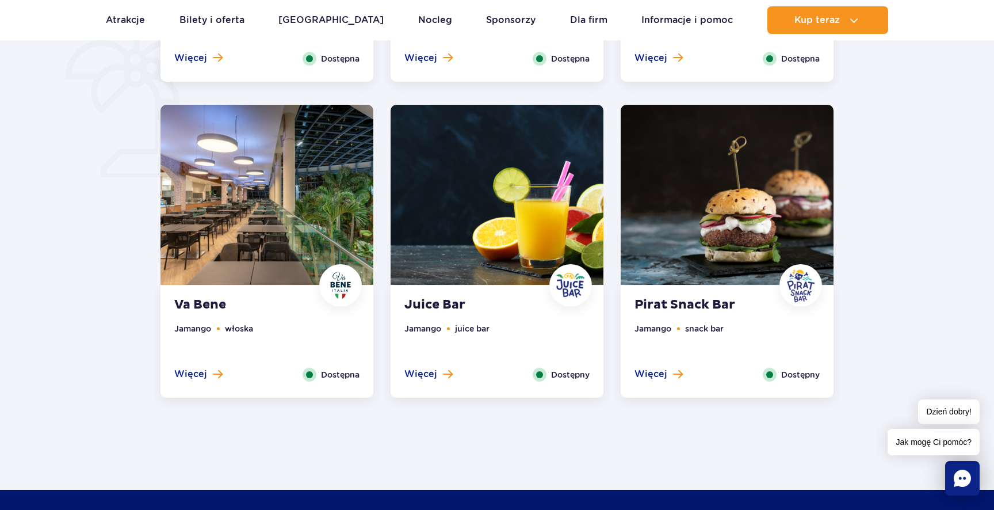
click at [700, 301] on strong "Pirat Snack Bar" at bounding box center [703, 305] width 139 height 16
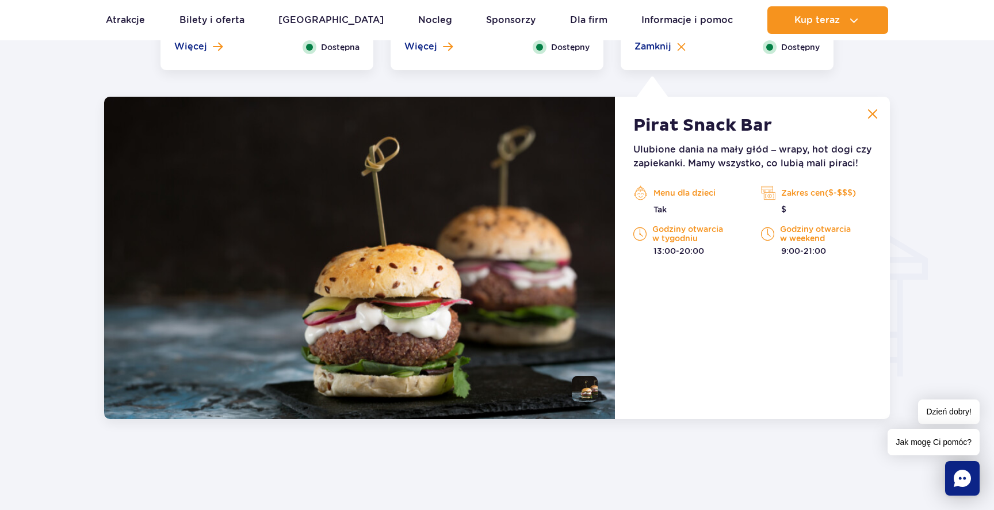
scroll to position [1178, 0]
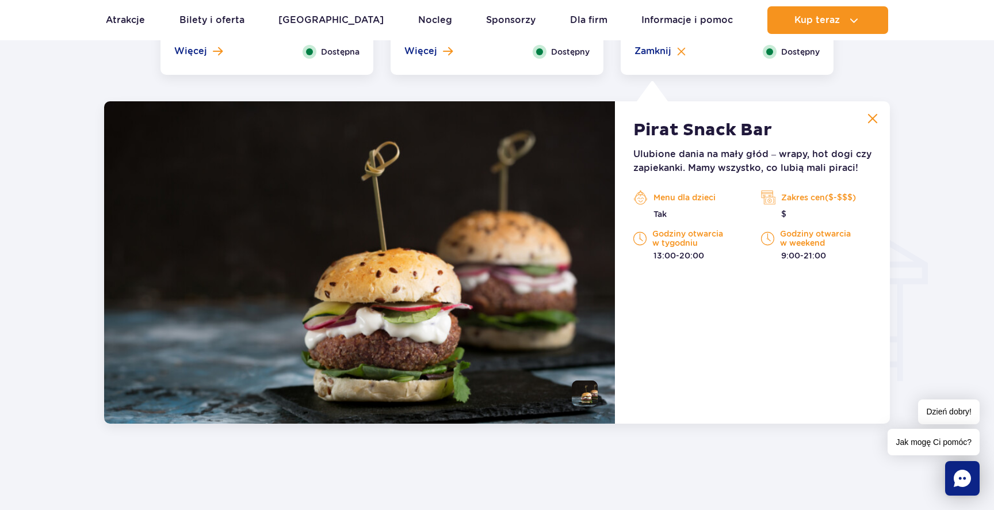
click at [872, 114] on img at bounding box center [872, 118] width 10 height 10
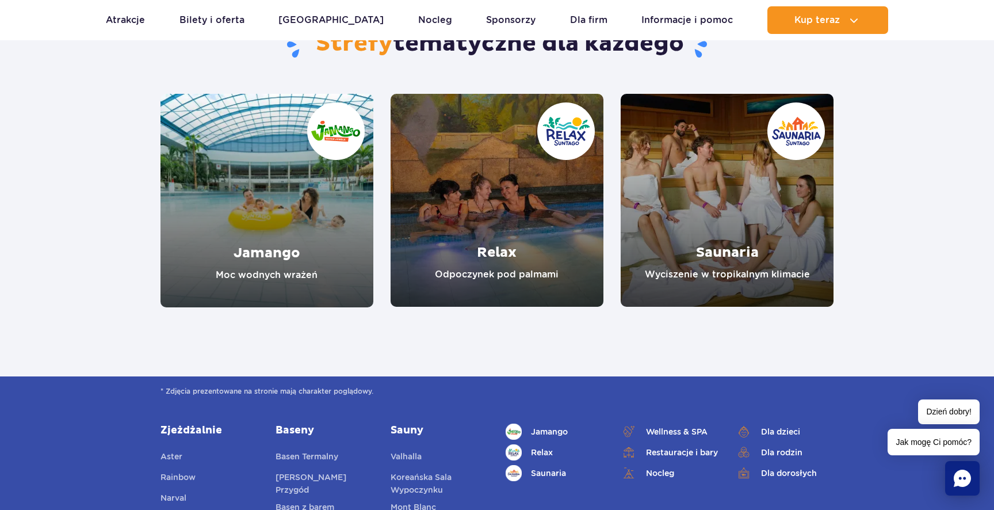
scroll to position [2016, 0]
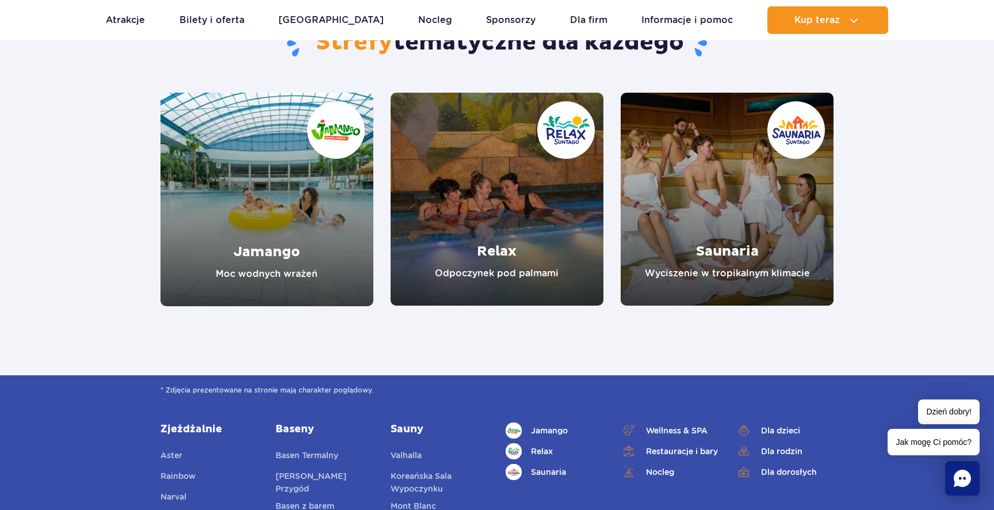
click at [508, 194] on link "Relax" at bounding box center [496, 199] width 213 height 213
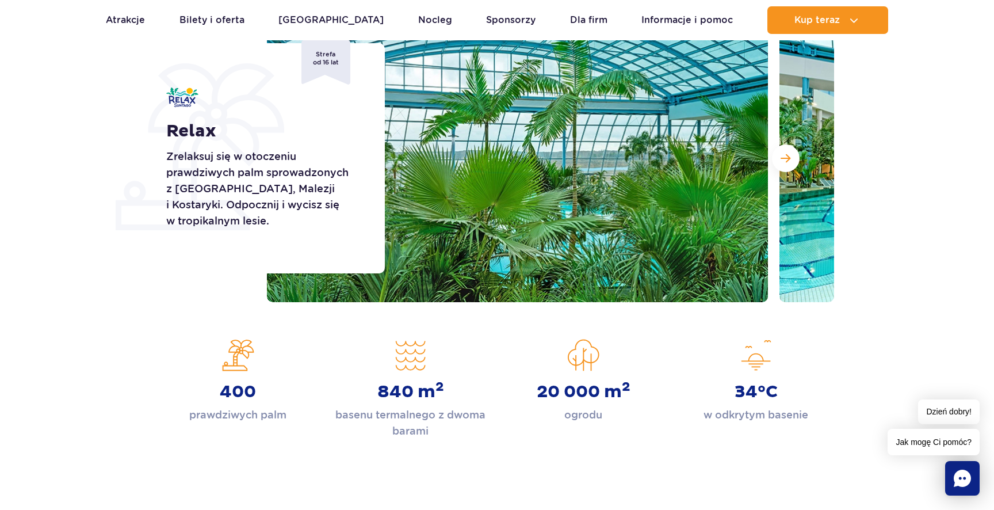
scroll to position [178, 0]
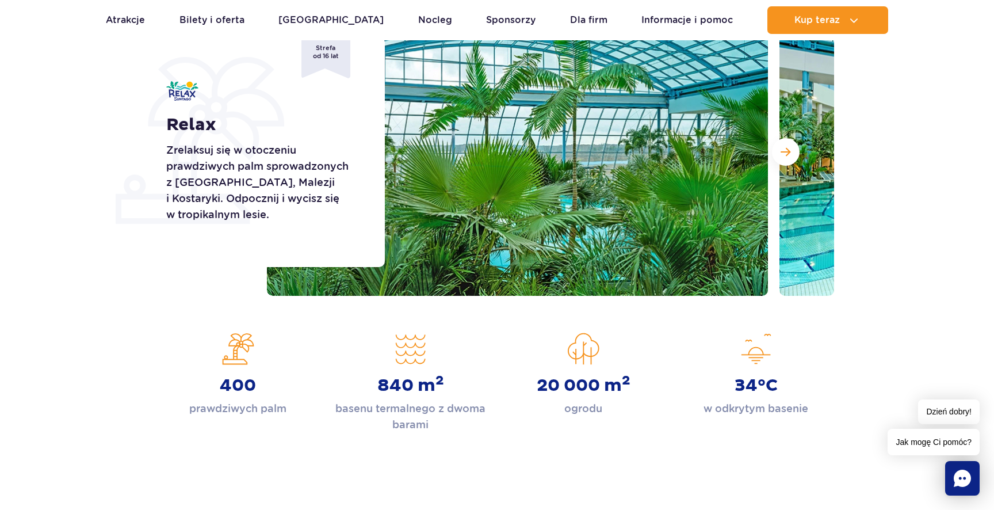
click at [153, 320] on div "Strona główna Relax Relax Zrelaksuj się w otoczeniu prawdziwych palm sprowadzon…" at bounding box center [497, 226] width 994 height 551
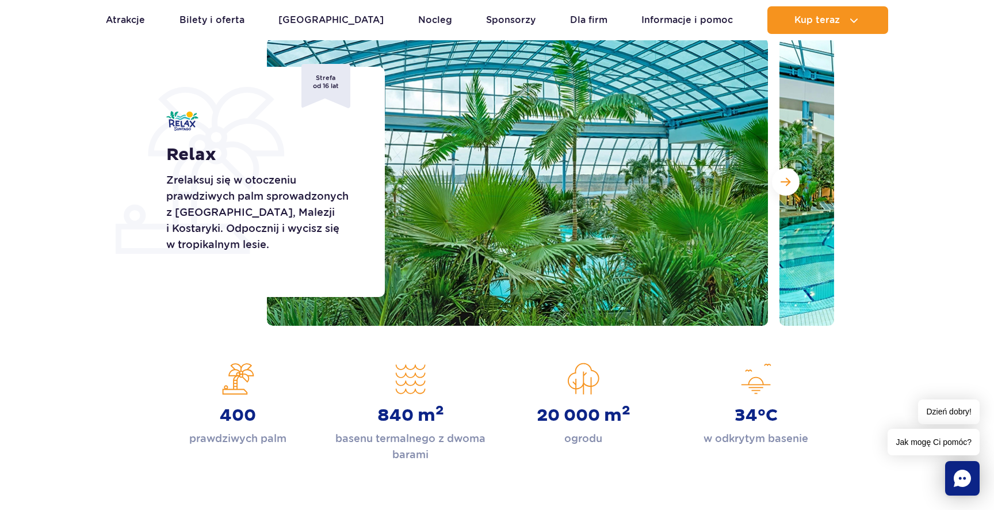
click at [666, 179] on img at bounding box center [517, 182] width 501 height 288
click at [792, 193] on button "Następny slajd" at bounding box center [786, 182] width 28 height 28
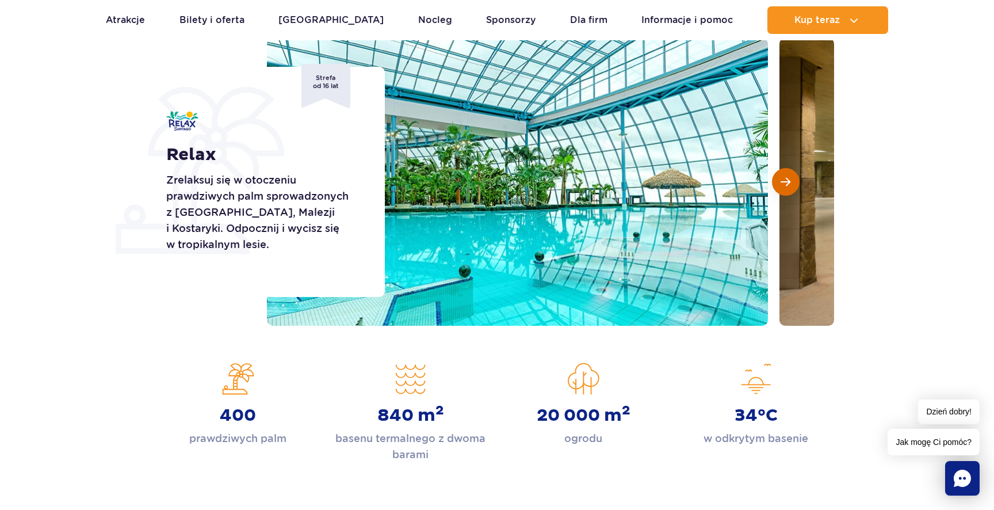
click at [789, 181] on span "Następny slajd" at bounding box center [785, 182] width 10 height 10
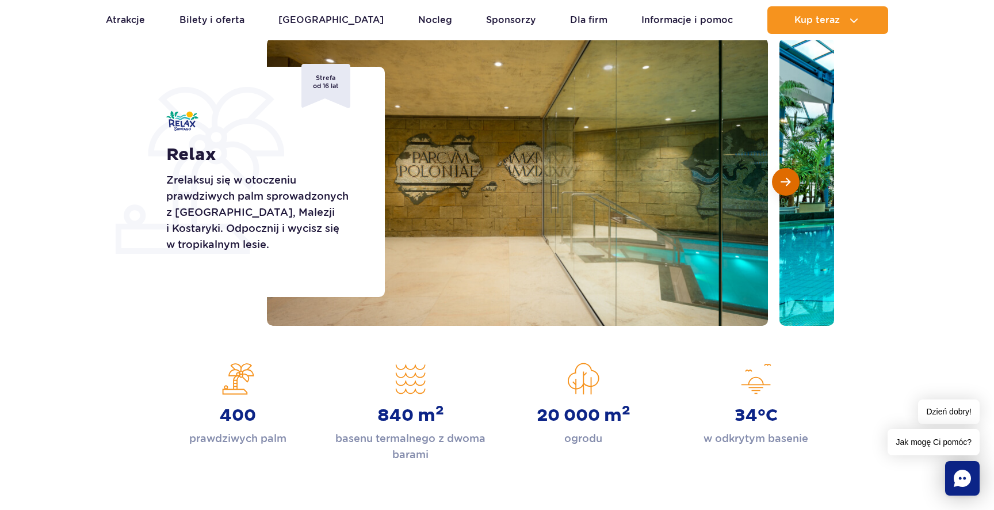
click at [789, 181] on span "Następny slajd" at bounding box center [785, 182] width 10 height 10
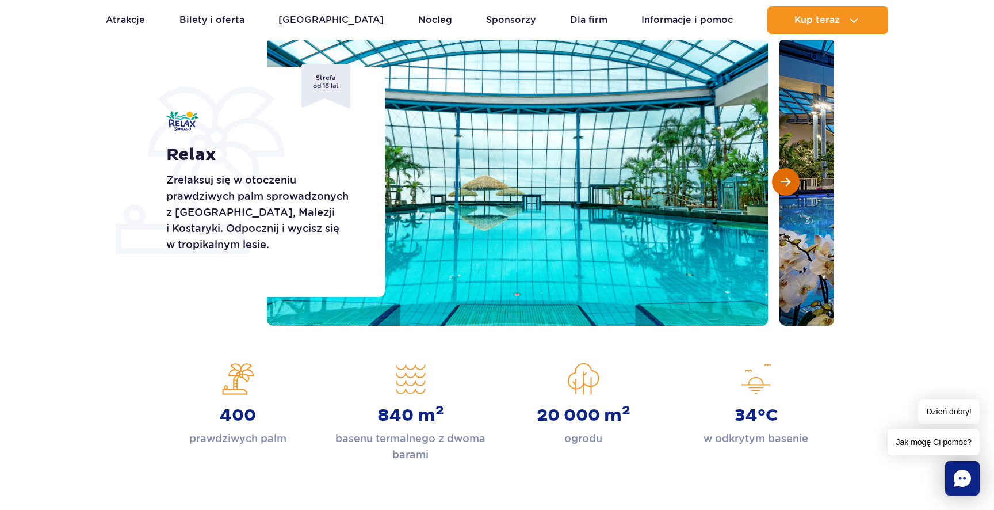
click at [789, 181] on span "Następny slajd" at bounding box center [785, 182] width 10 height 10
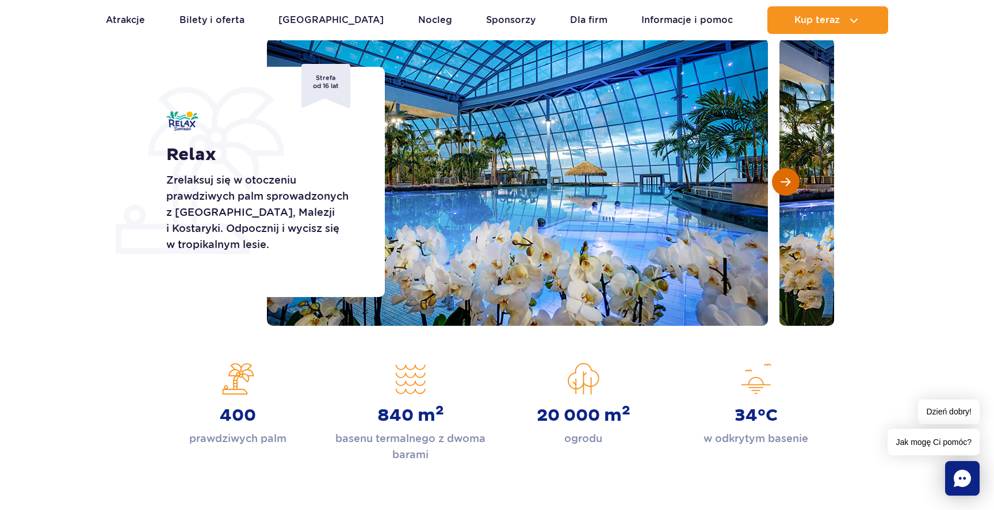
click at [789, 181] on span "Następny slajd" at bounding box center [785, 182] width 10 height 10
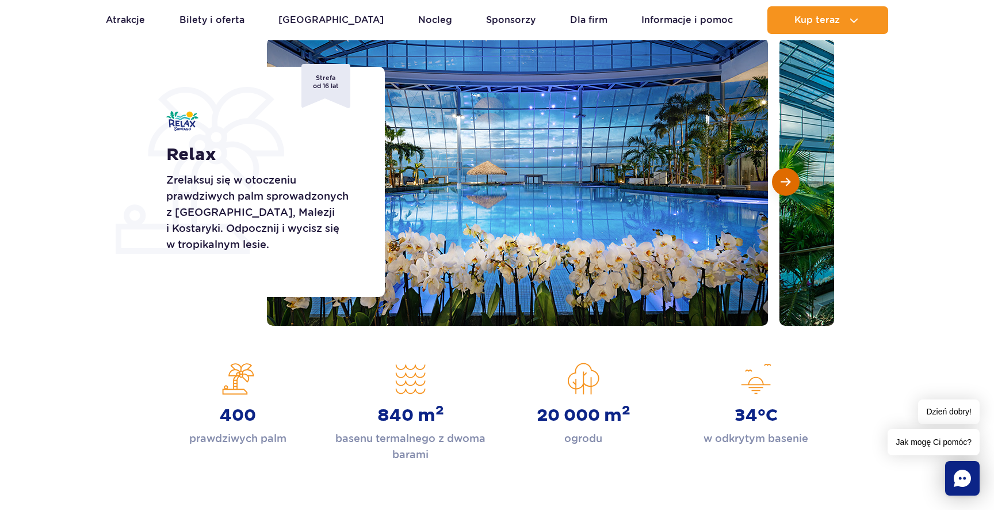
click at [789, 181] on span "Następny slajd" at bounding box center [785, 182] width 10 height 10
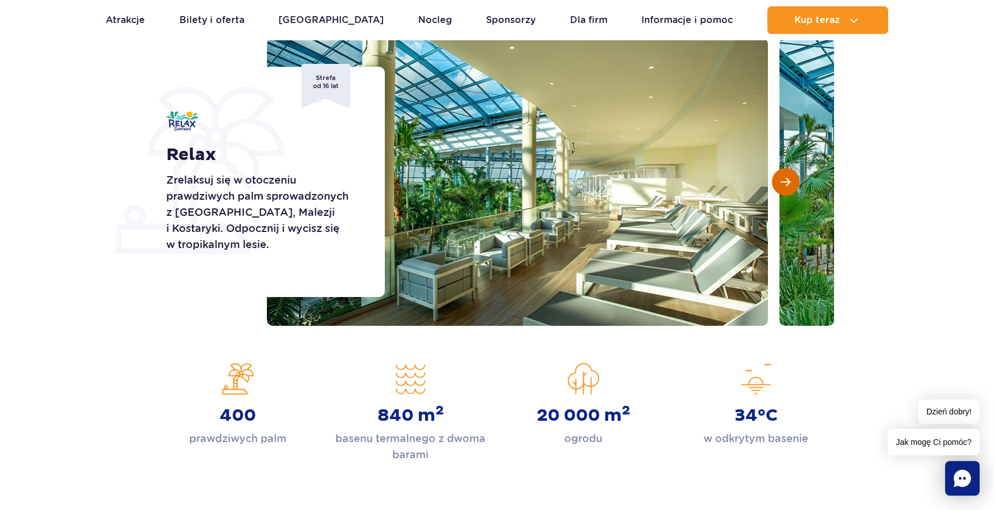
click at [789, 181] on span "Następny slajd" at bounding box center [785, 182] width 10 height 10
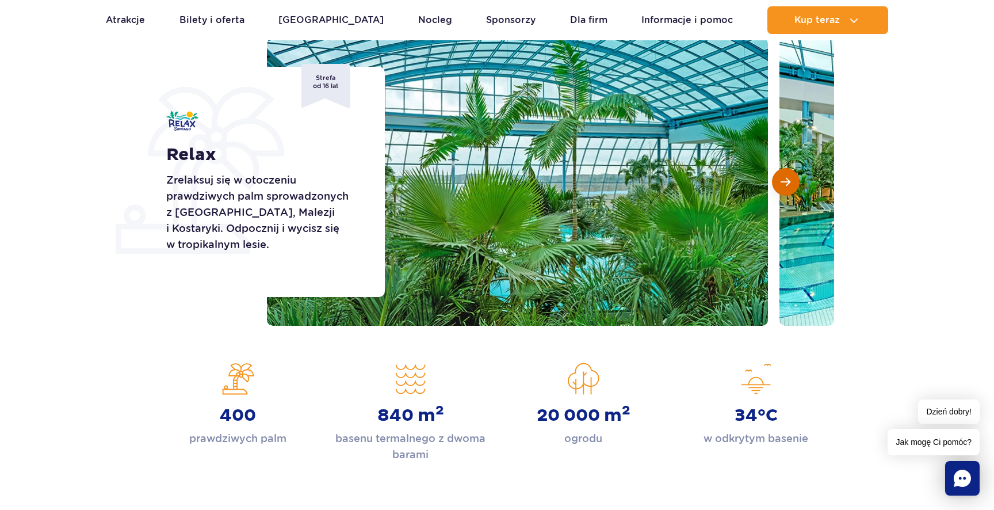
click at [789, 181] on span "Następny slajd" at bounding box center [785, 182] width 10 height 10
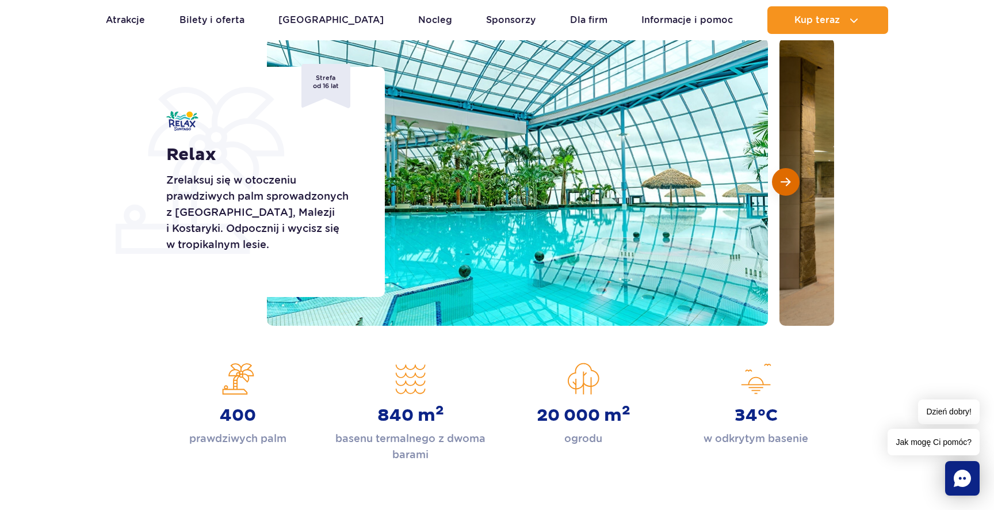
click at [789, 181] on span "Następny slajd" at bounding box center [785, 182] width 10 height 10
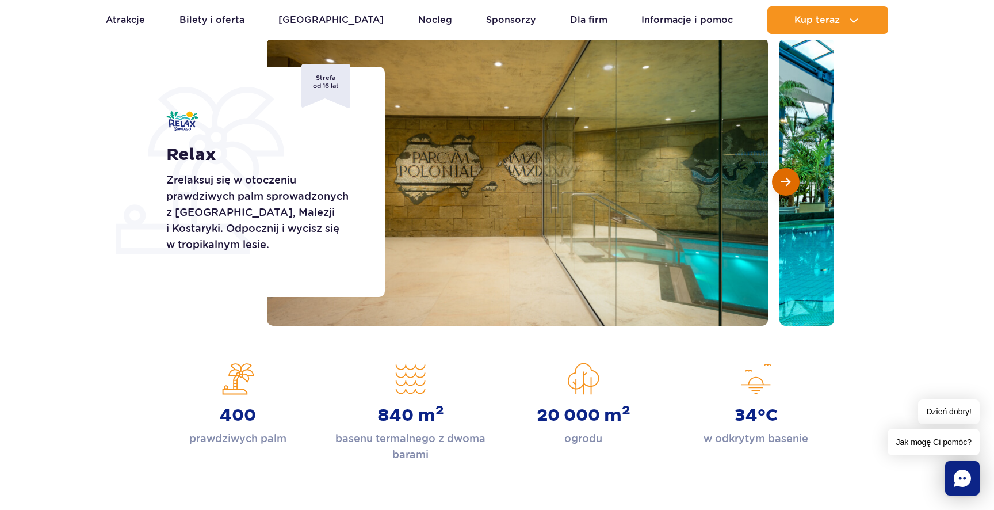
click at [789, 181] on span "Następny slajd" at bounding box center [785, 182] width 10 height 10
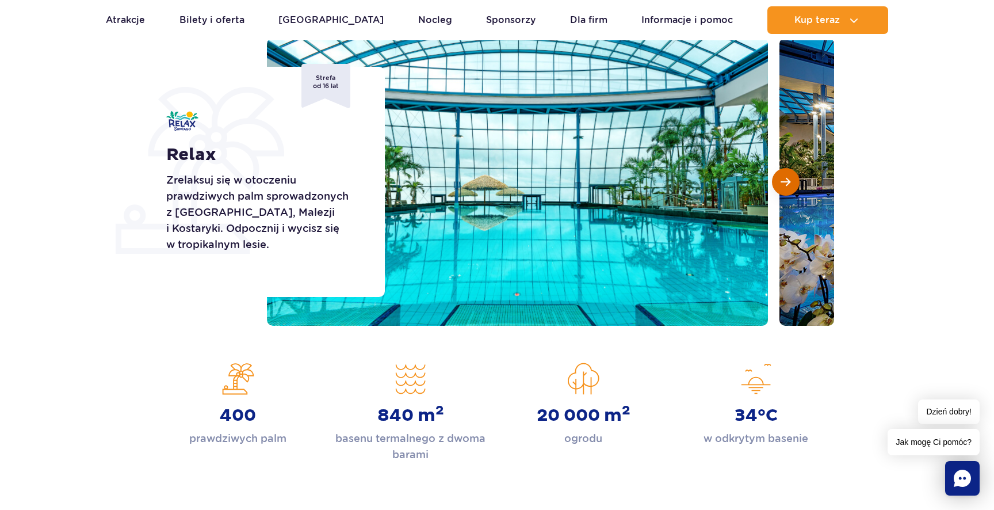
click at [789, 181] on span "Następny slajd" at bounding box center [785, 182] width 10 height 10
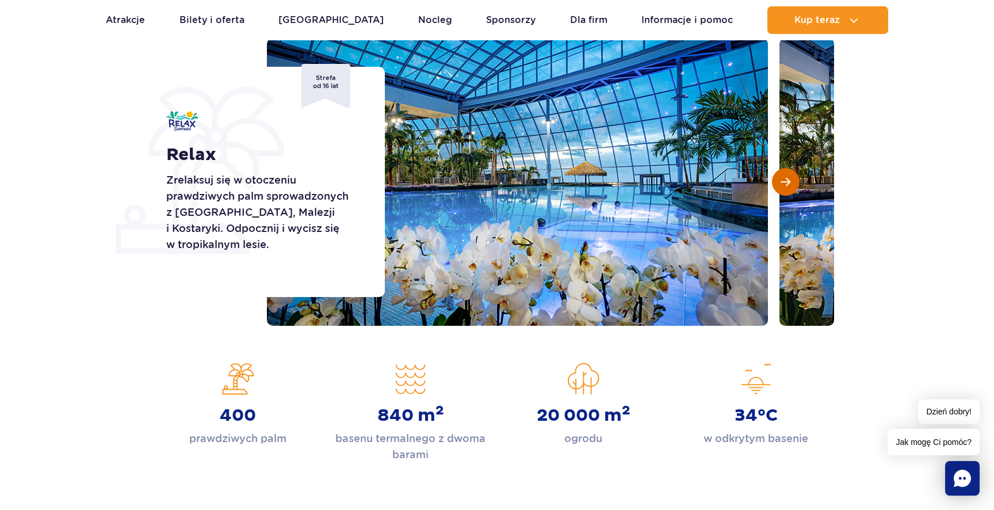
click at [789, 181] on span "Następny slajd" at bounding box center [785, 182] width 10 height 10
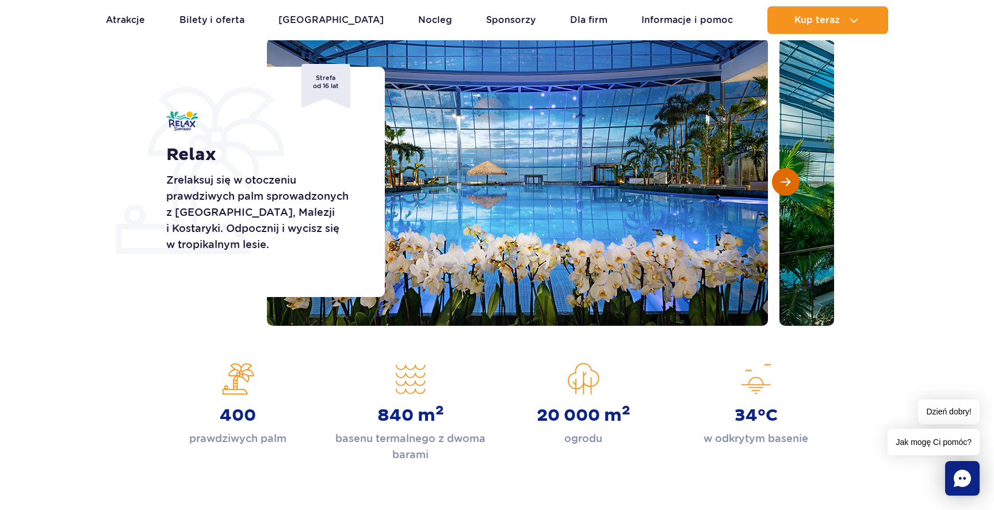
click at [789, 181] on span "Następny slajd" at bounding box center [785, 182] width 10 height 10
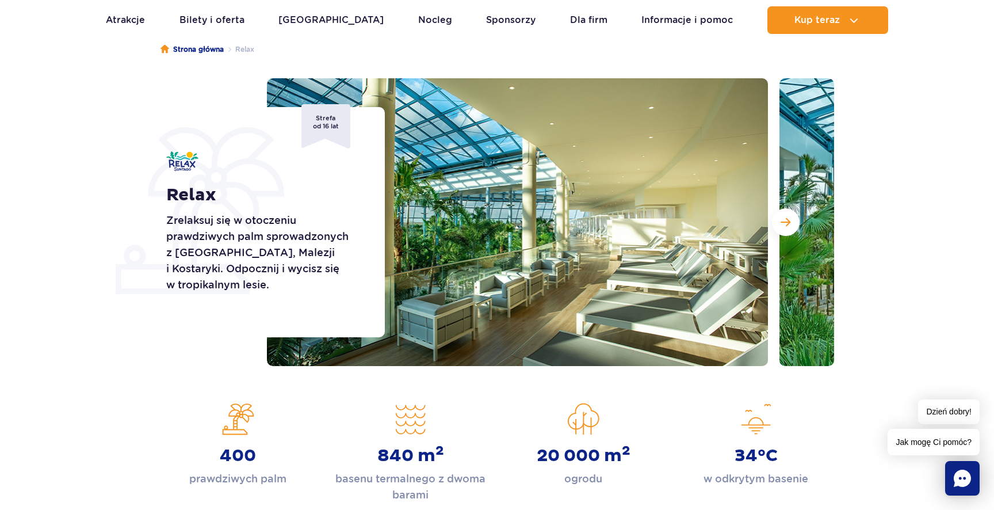
scroll to position [105, 0]
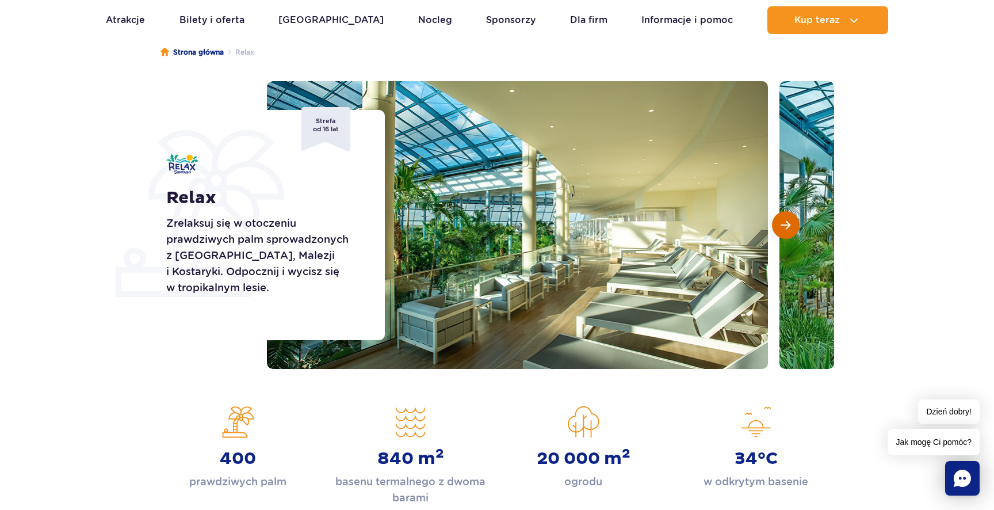
click at [792, 226] on button "Następny slajd" at bounding box center [786, 225] width 28 height 28
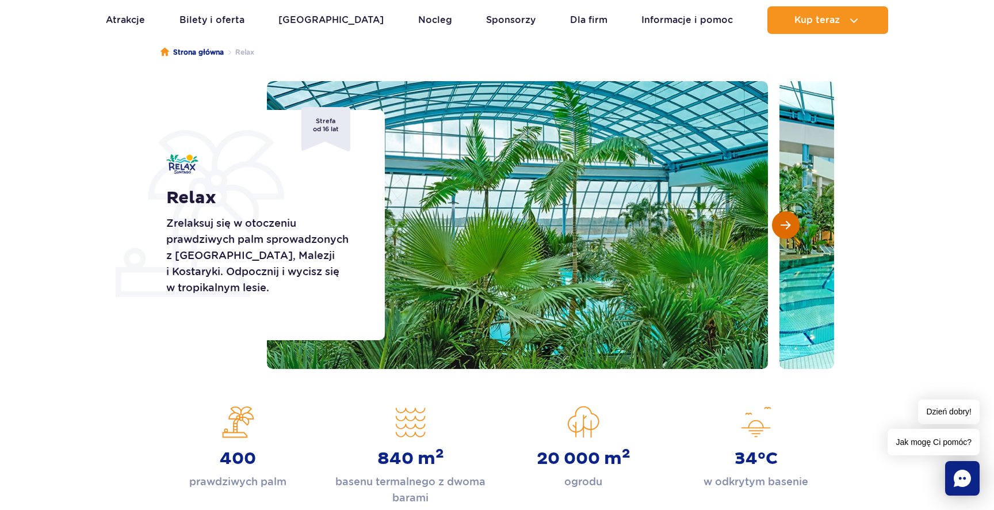
click at [792, 226] on button "Następny slajd" at bounding box center [786, 225] width 28 height 28
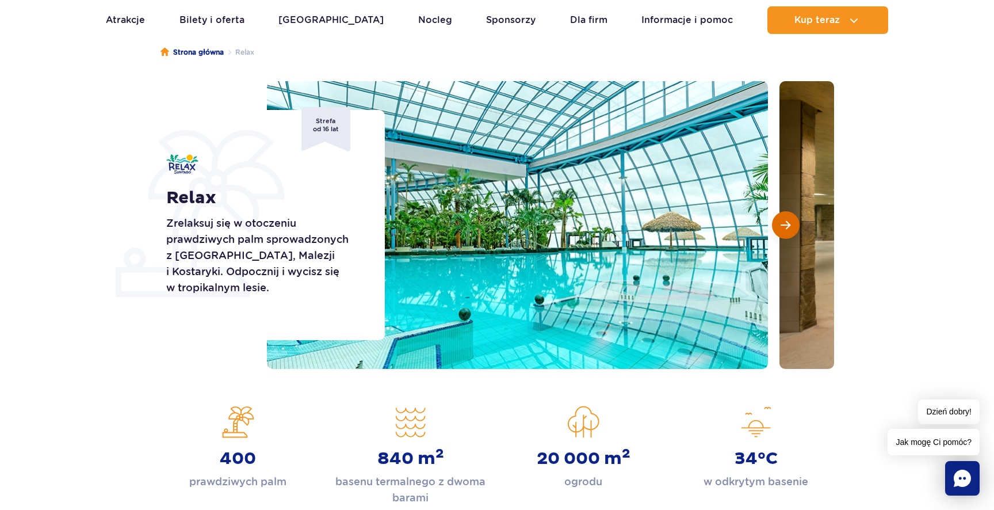
click at [792, 226] on button "Następny slajd" at bounding box center [786, 225] width 28 height 28
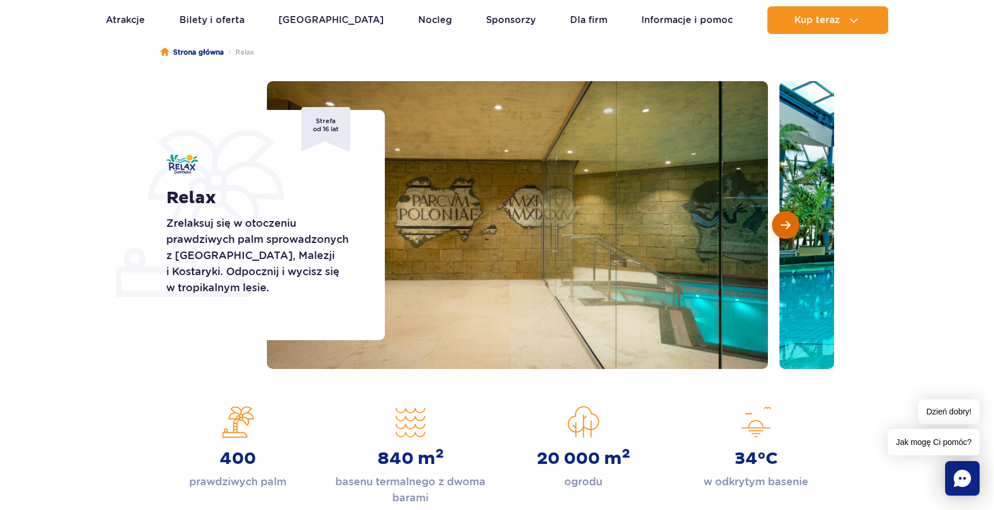
click at [792, 226] on button "Następny slajd" at bounding box center [786, 225] width 28 height 28
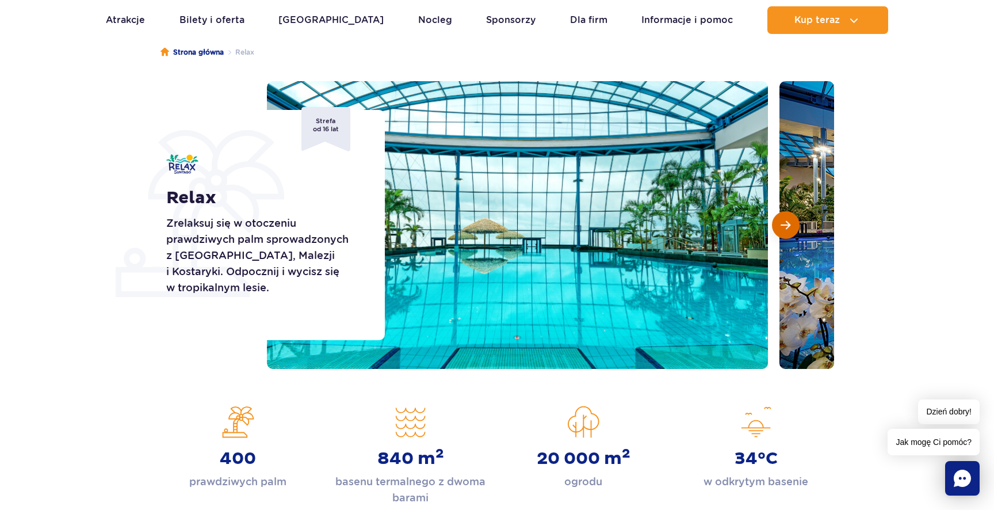
click at [792, 226] on button "Następny slajd" at bounding box center [786, 225] width 28 height 28
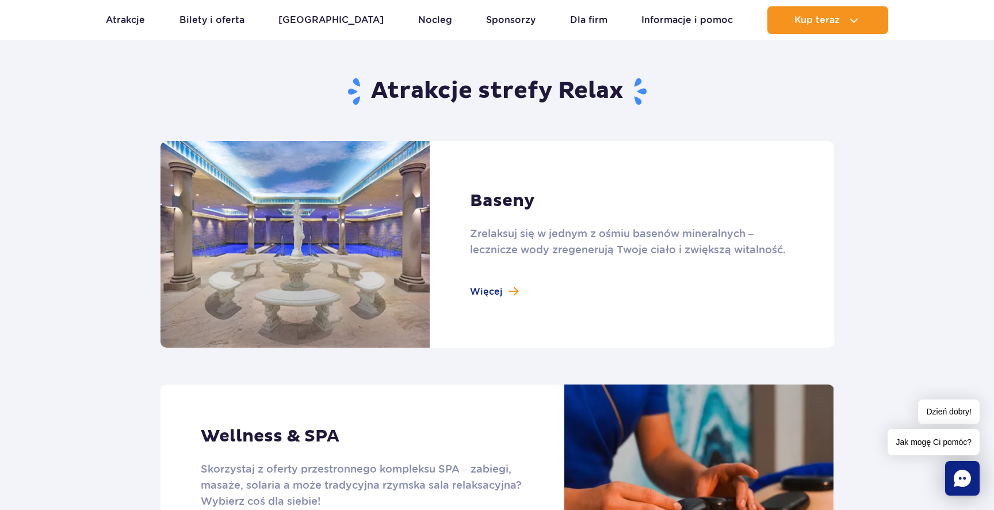
scroll to position [701, 0]
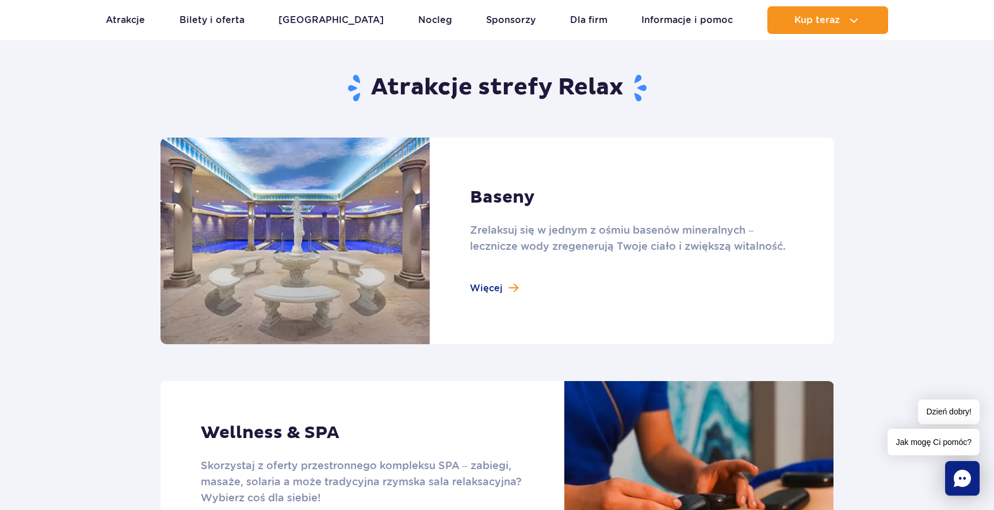
click at [489, 288] on link at bounding box center [496, 240] width 673 height 206
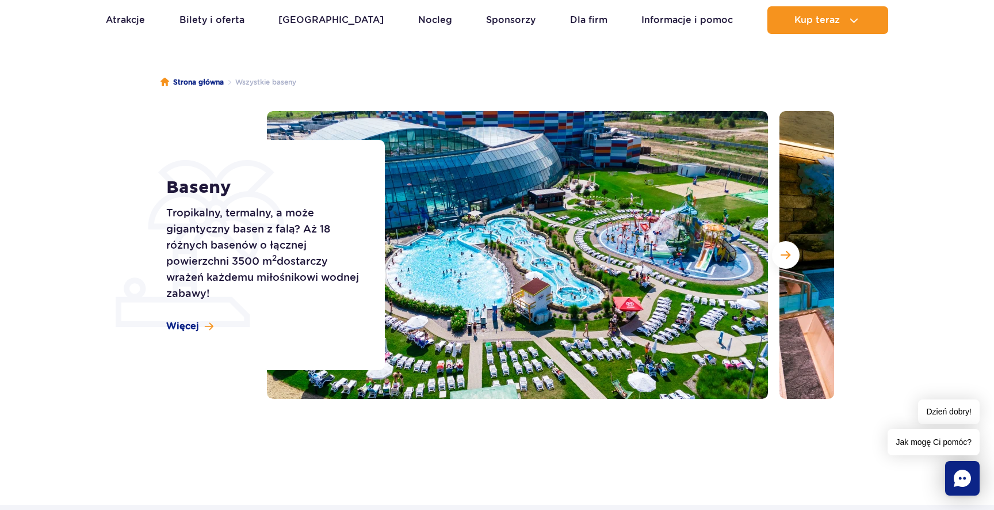
scroll to position [78, 0]
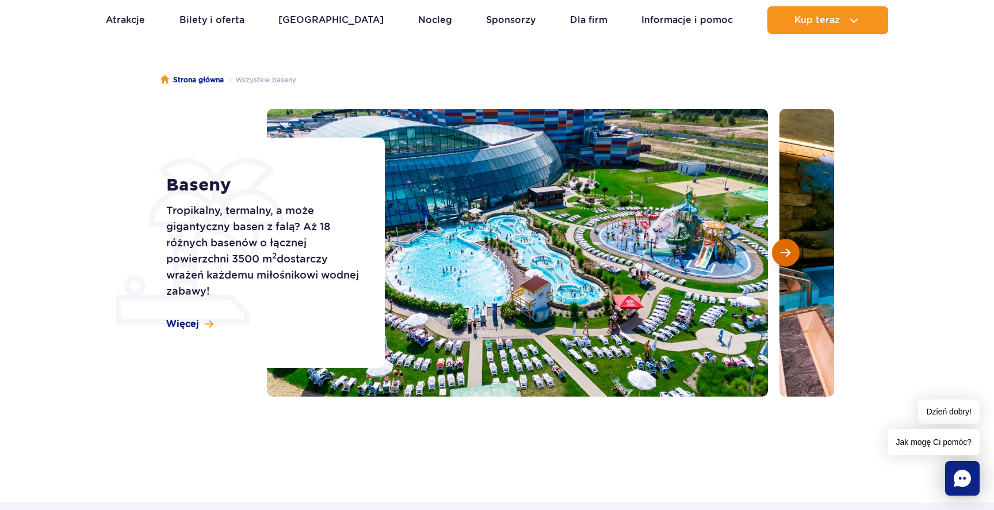
click at [790, 256] on button "Następny slajd" at bounding box center [786, 253] width 28 height 28
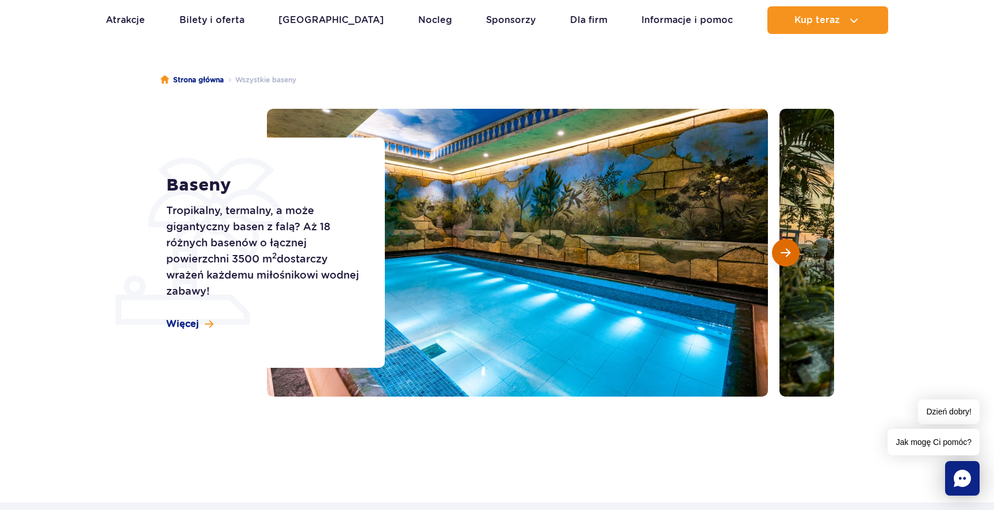
click at [790, 256] on button "Następny slajd" at bounding box center [786, 253] width 28 height 28
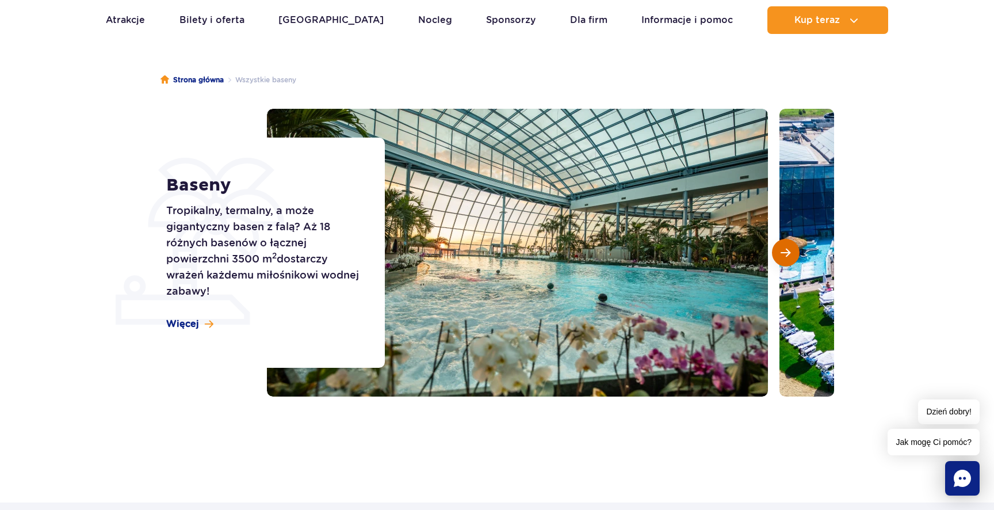
click at [790, 256] on button "Następny slajd" at bounding box center [786, 253] width 28 height 28
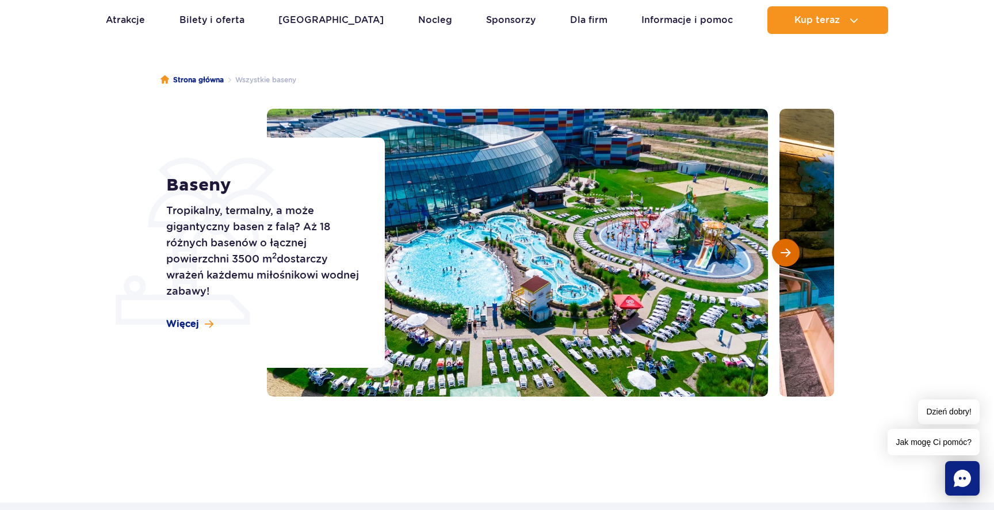
click at [790, 256] on button "Następny slajd" at bounding box center [786, 253] width 28 height 28
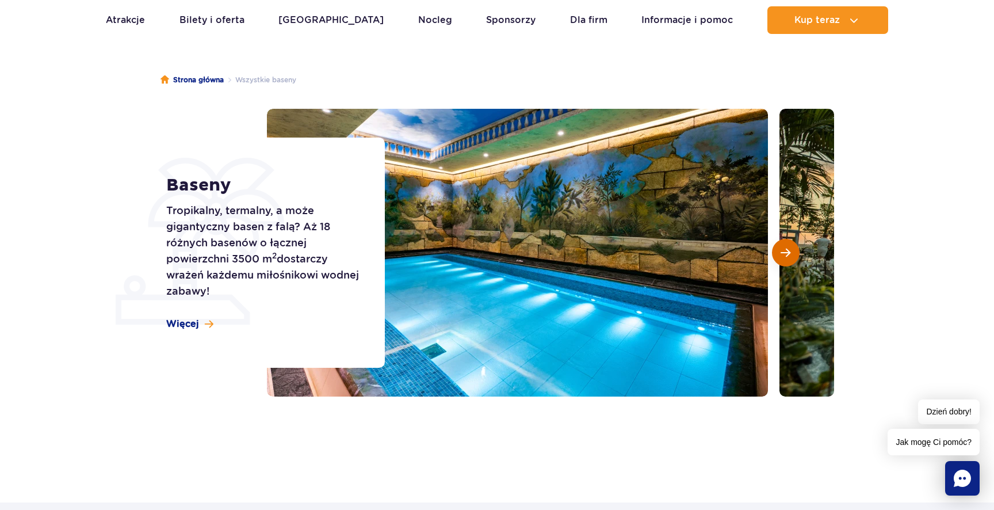
click at [790, 248] on span "Następny slajd" at bounding box center [785, 252] width 10 height 10
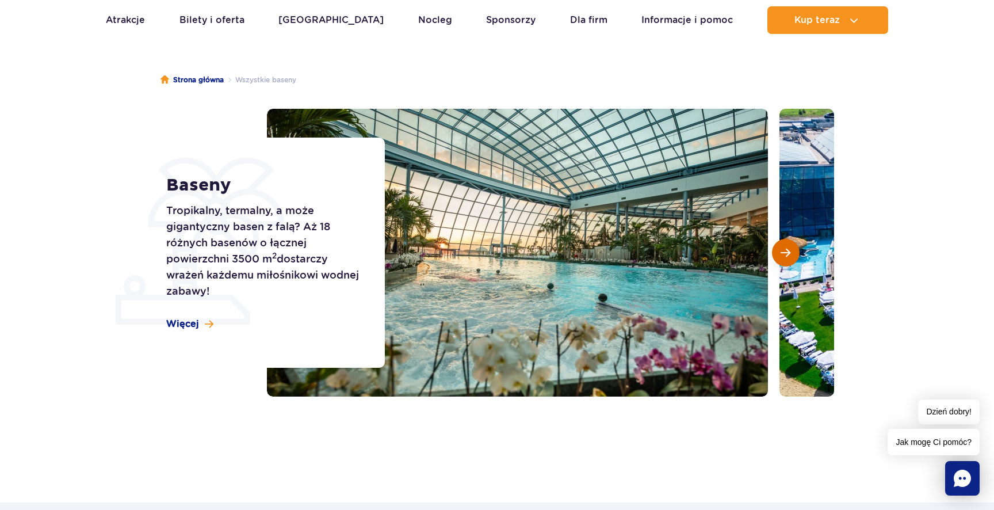
click at [790, 248] on span "Następny slajd" at bounding box center [785, 252] width 10 height 10
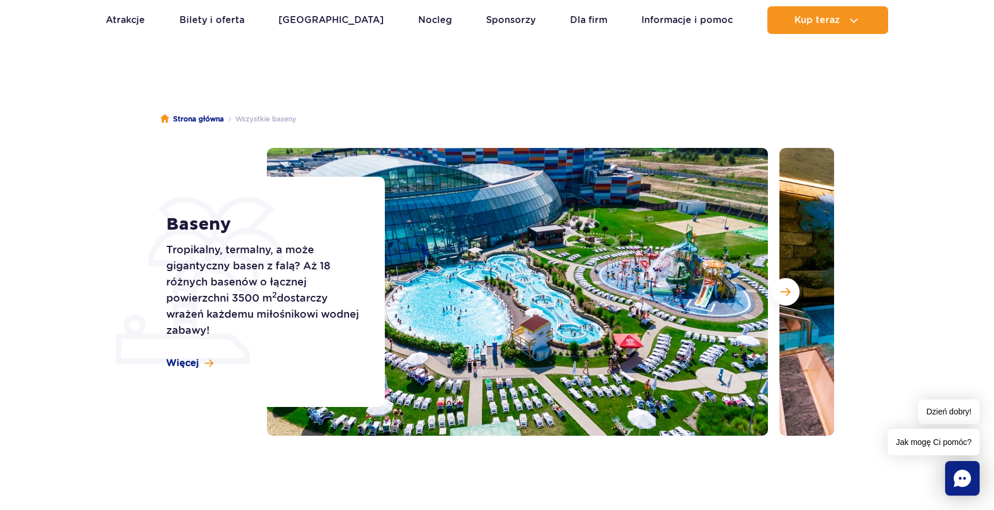
scroll to position [0, 0]
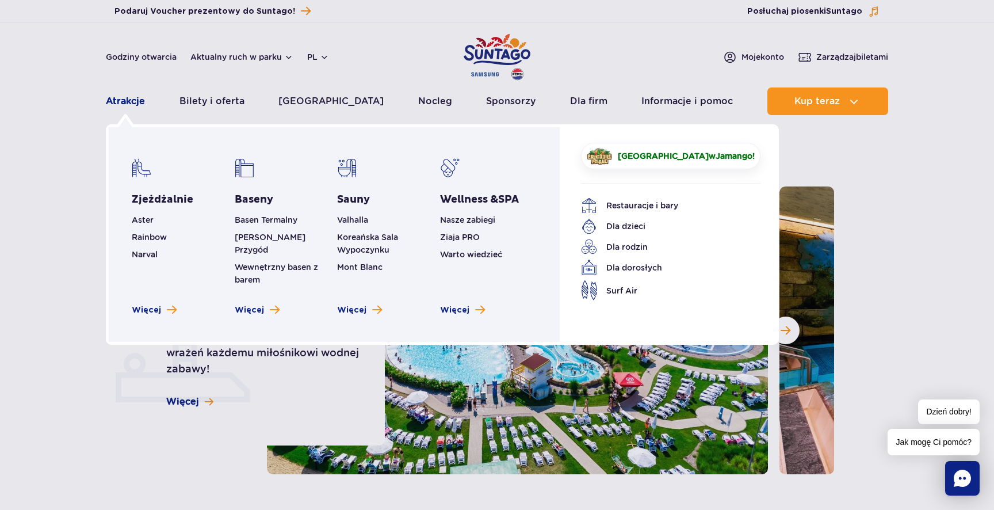
click at [140, 106] on link "Atrakcje" at bounding box center [125, 101] width 39 height 28
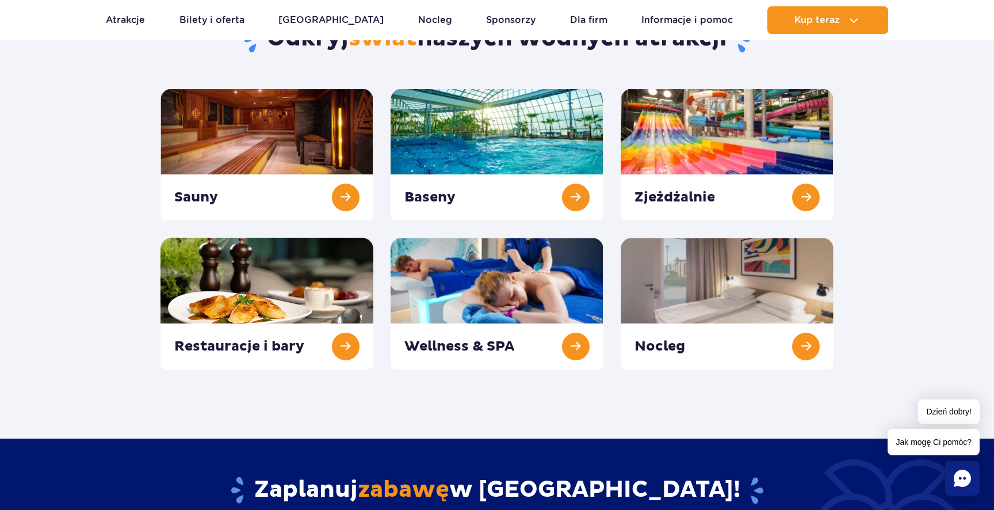
scroll to position [134, 0]
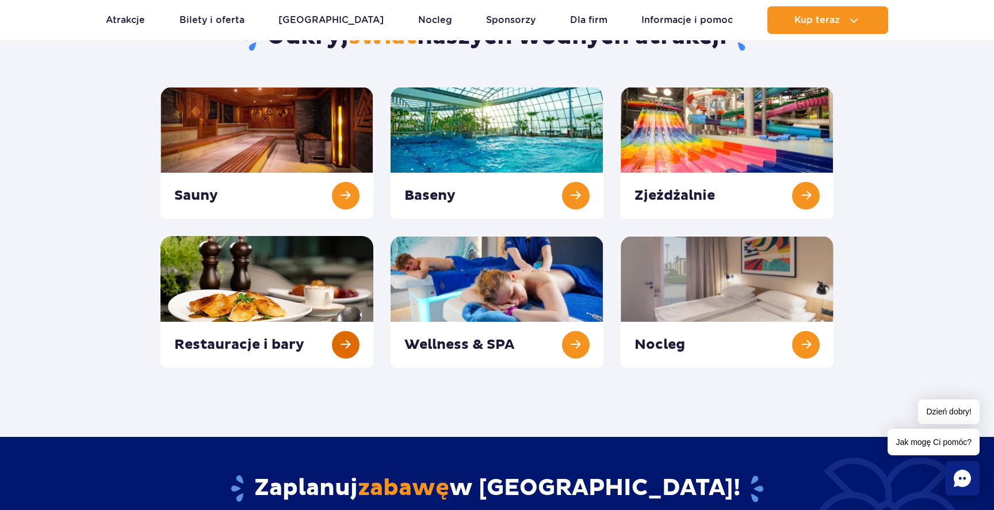
click at [251, 310] on link at bounding box center [266, 302] width 213 height 132
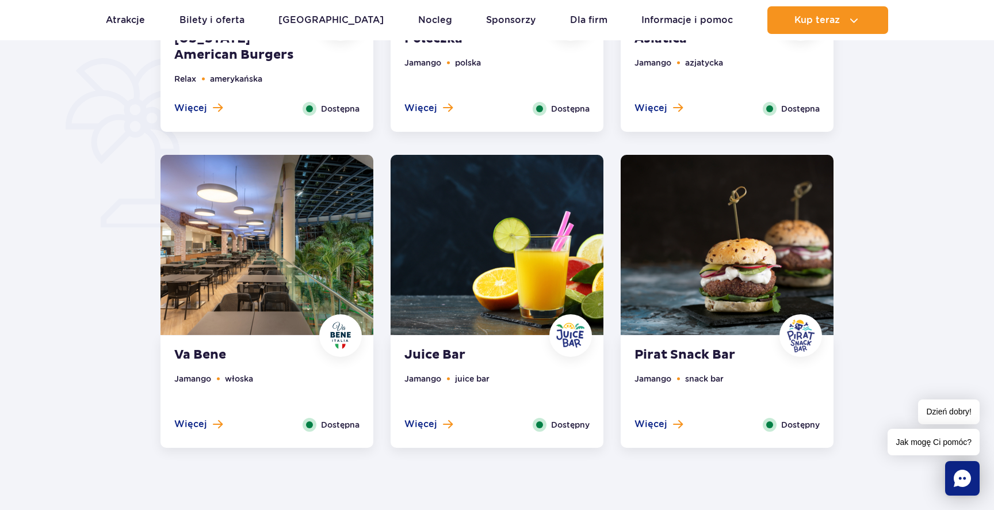
scroll to position [829, 0]
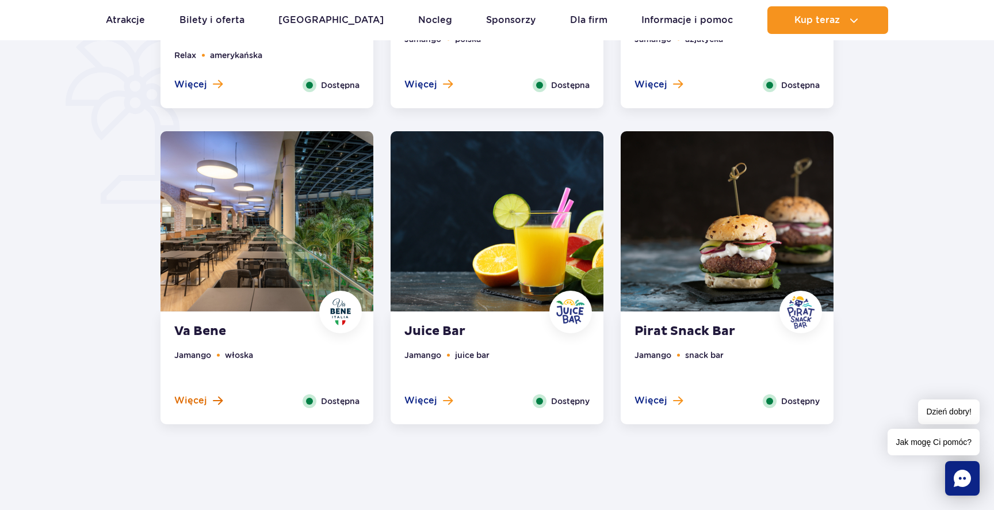
click at [200, 403] on span "Więcej" at bounding box center [190, 400] width 33 height 13
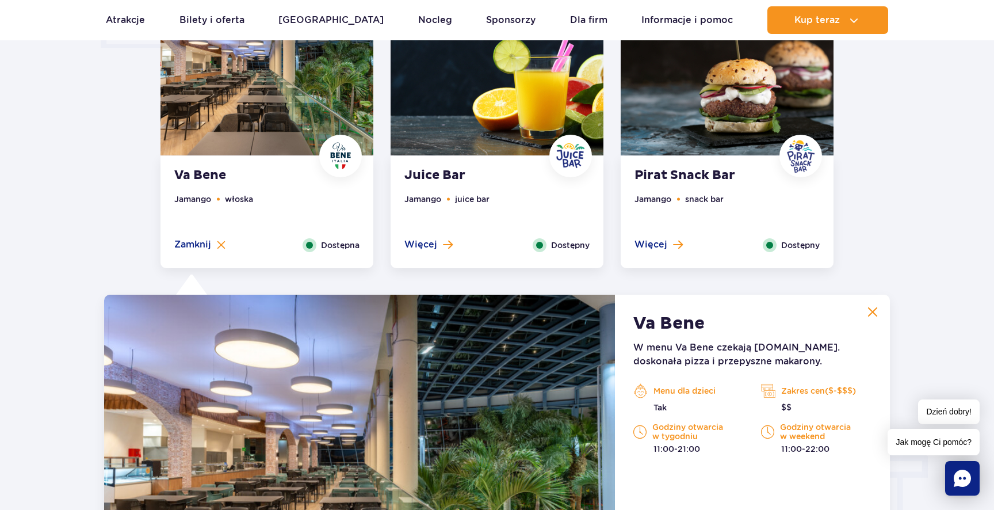
scroll to position [966, 0]
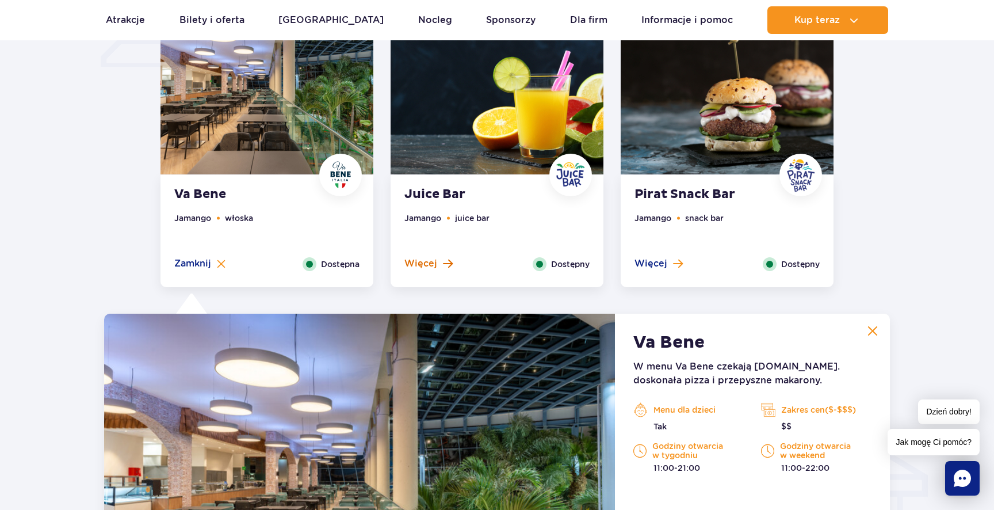
click at [424, 267] on span "Więcej" at bounding box center [420, 263] width 33 height 13
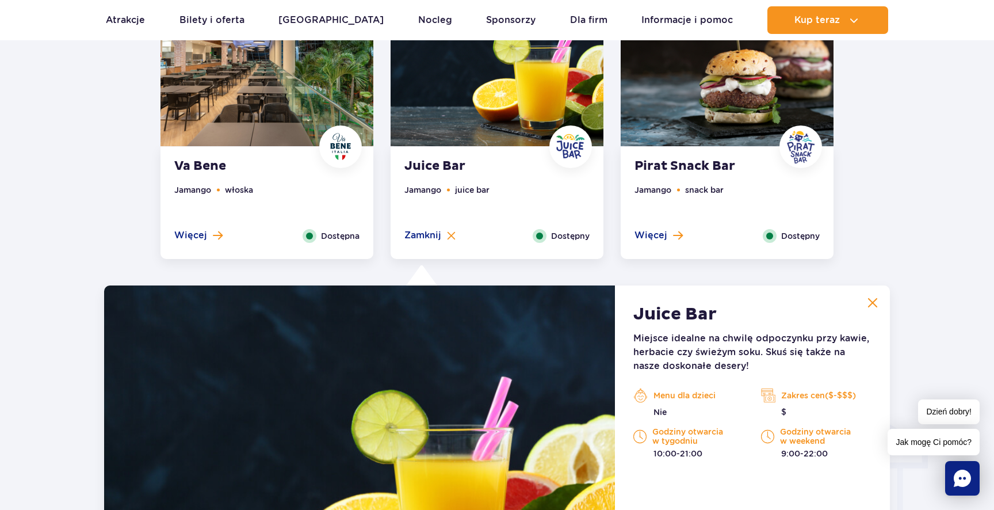
scroll to position [968, 0]
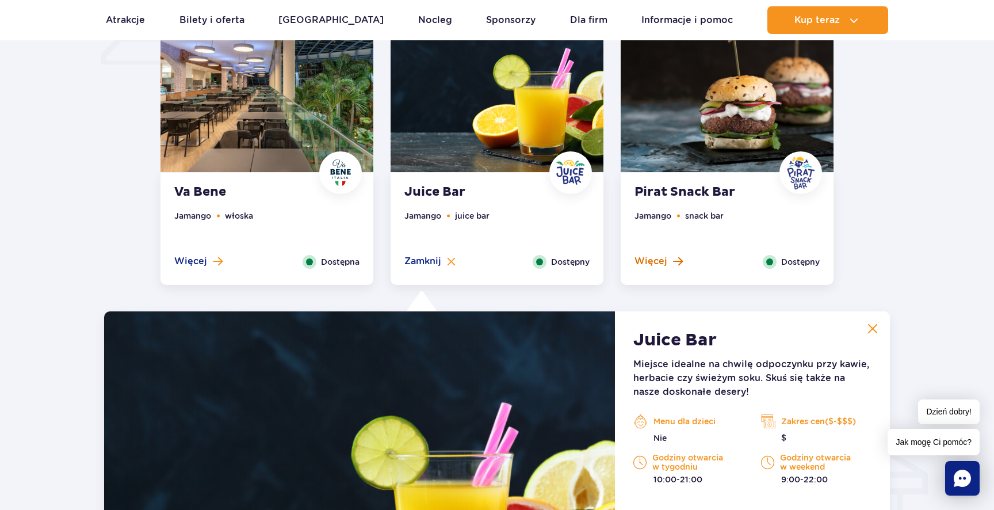
click at [661, 261] on span "Więcej" at bounding box center [650, 261] width 33 height 13
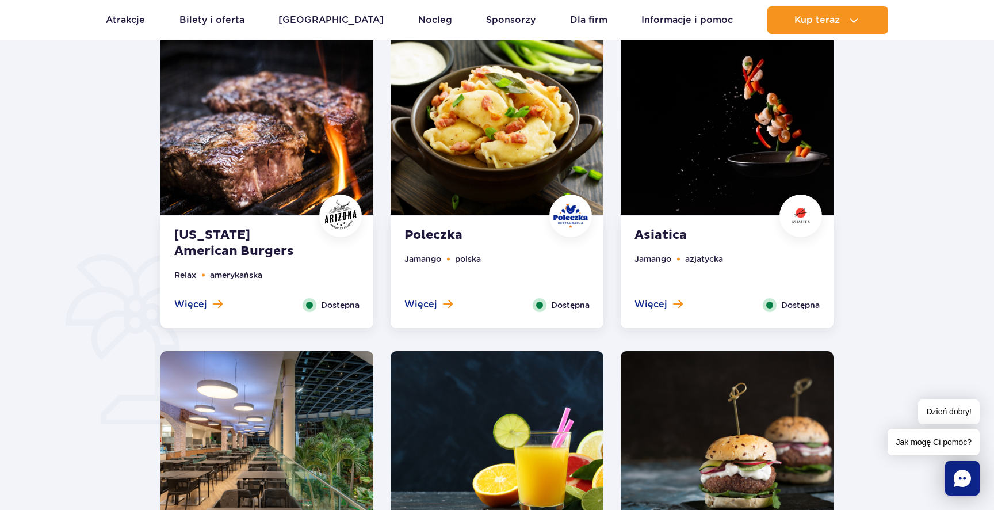
scroll to position [601, 0]
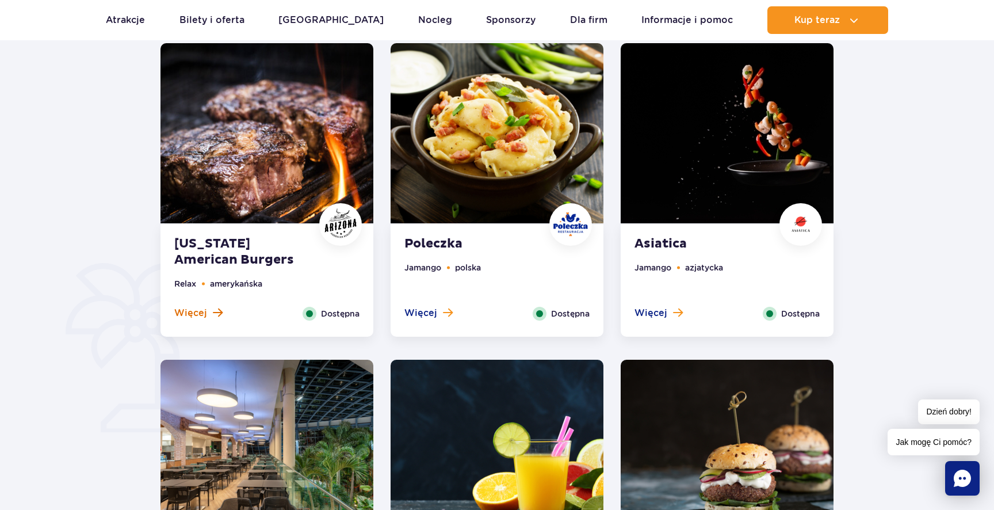
click at [194, 309] on span "Więcej" at bounding box center [190, 313] width 33 height 13
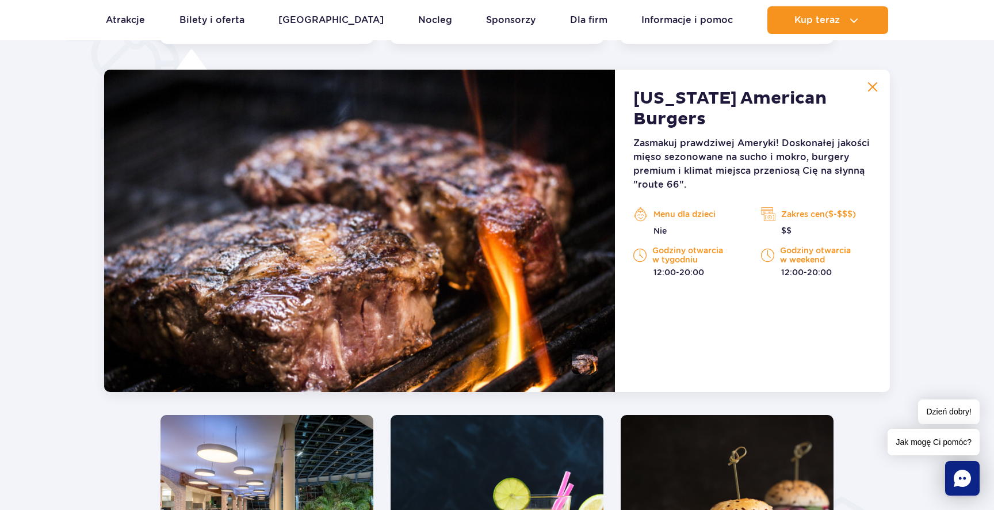
scroll to position [894, 0]
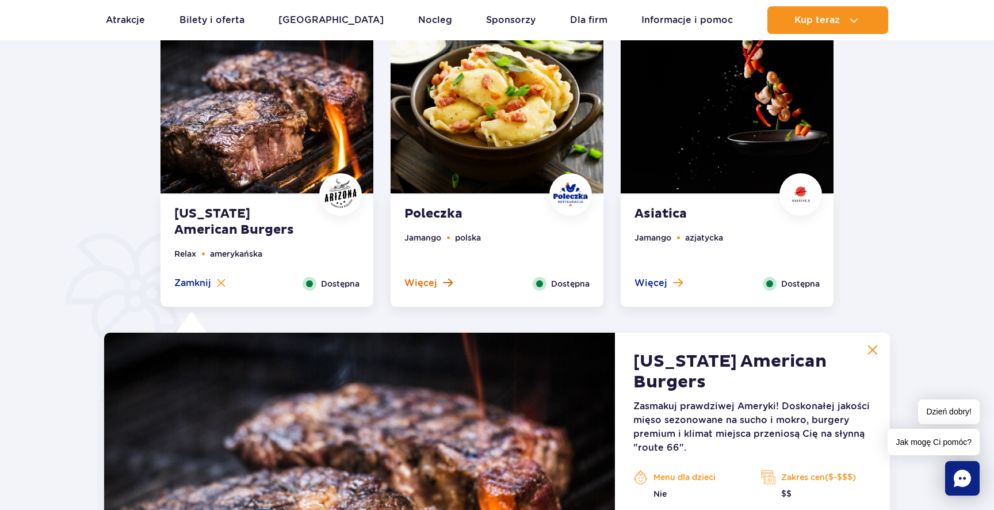
click at [429, 281] on span "Więcej" at bounding box center [420, 283] width 33 height 13
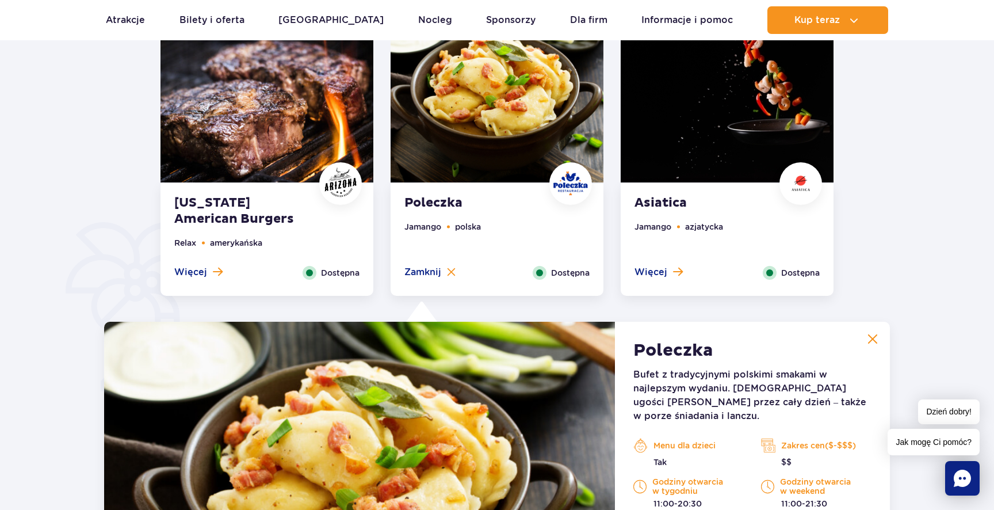
scroll to position [623, 0]
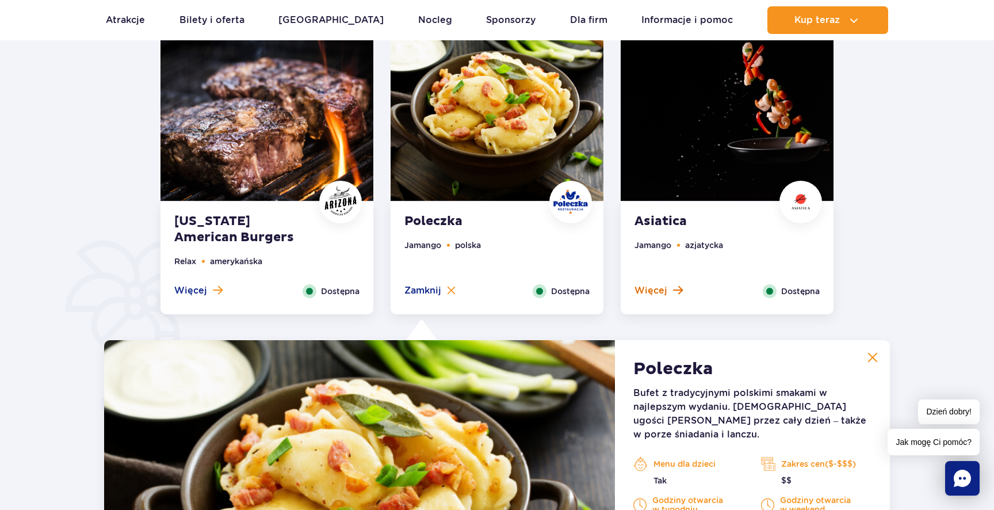
click at [662, 288] on span "Więcej" at bounding box center [650, 290] width 33 height 13
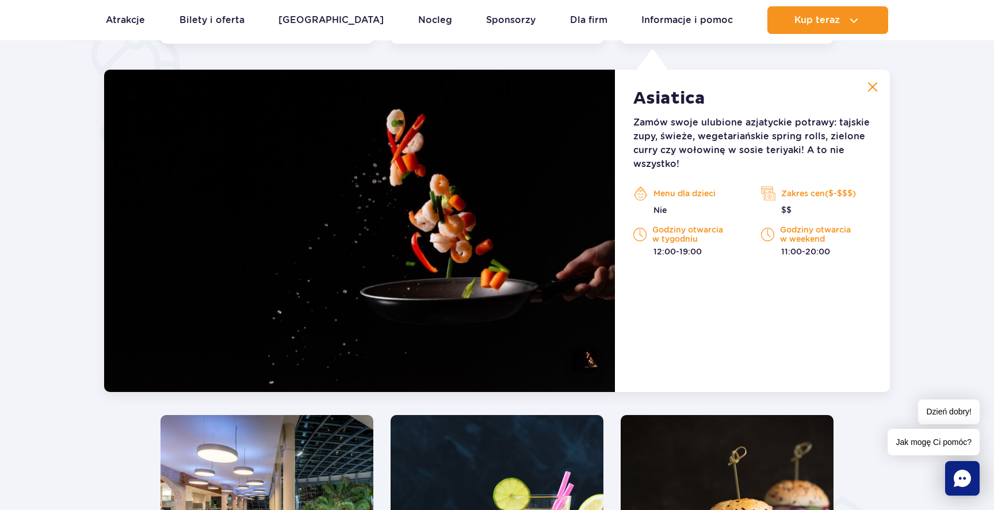
scroll to position [894, 0]
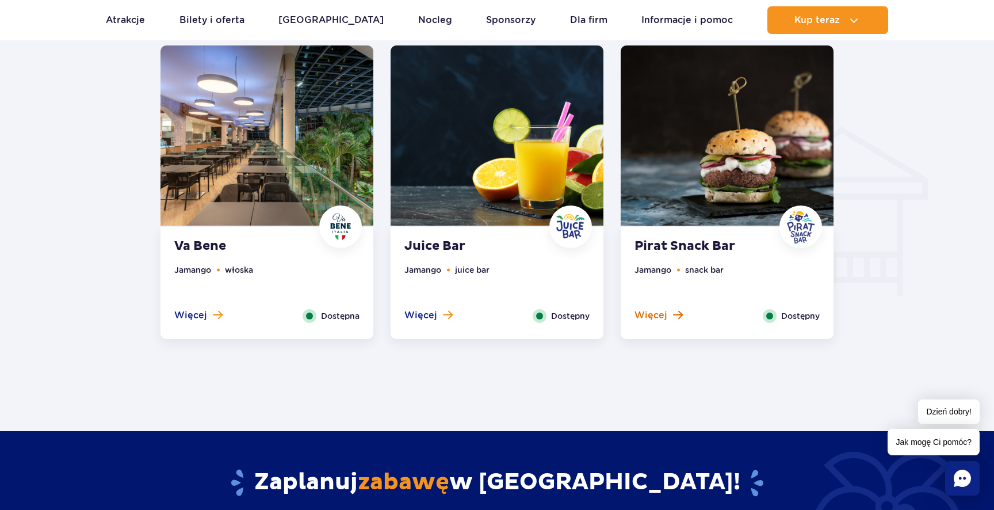
click at [651, 319] on span "Więcej" at bounding box center [650, 315] width 33 height 13
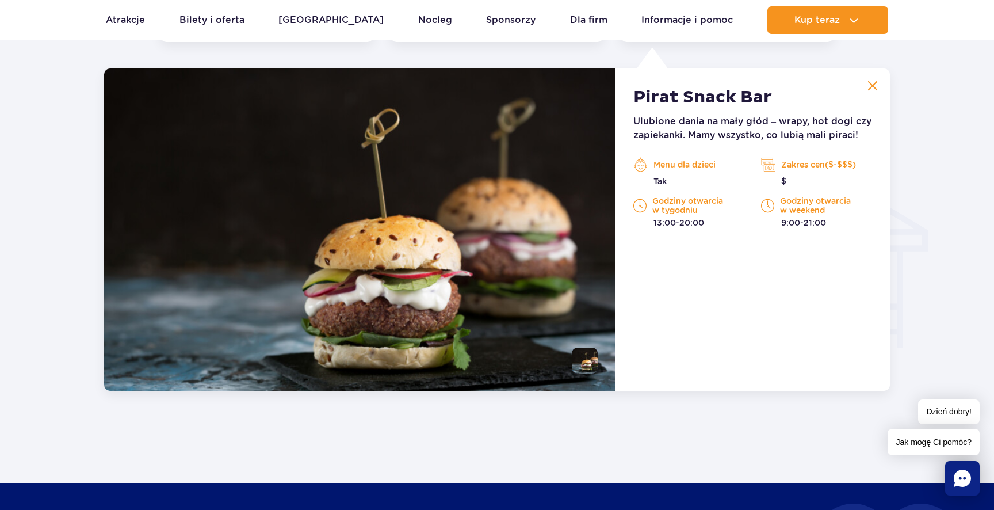
scroll to position [1210, 0]
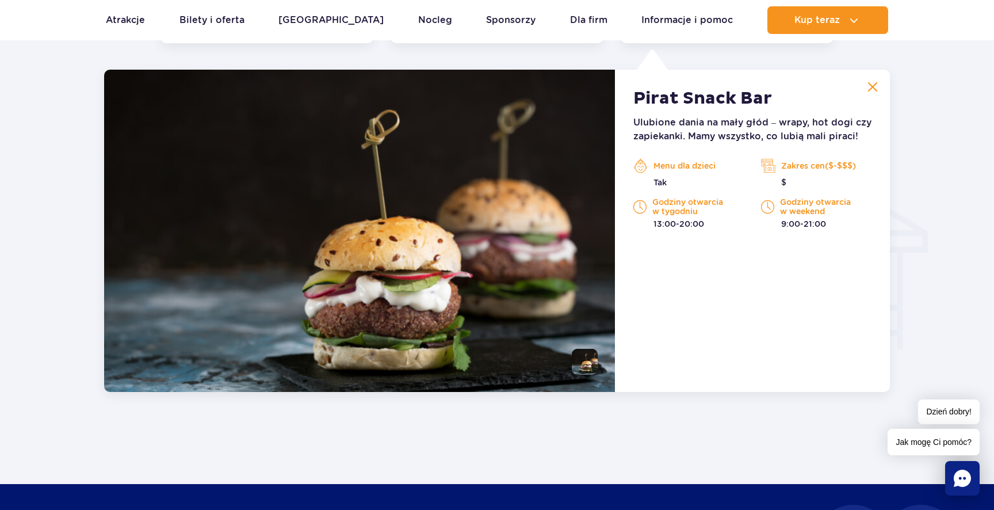
click at [874, 86] on img at bounding box center [872, 87] width 10 height 10
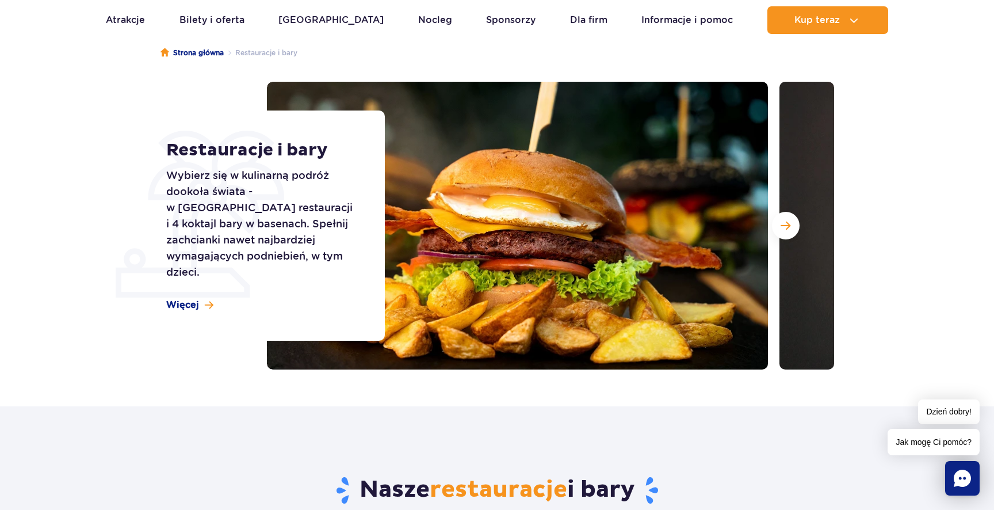
scroll to position [0, 0]
